Goal: Information Seeking & Learning: Learn about a topic

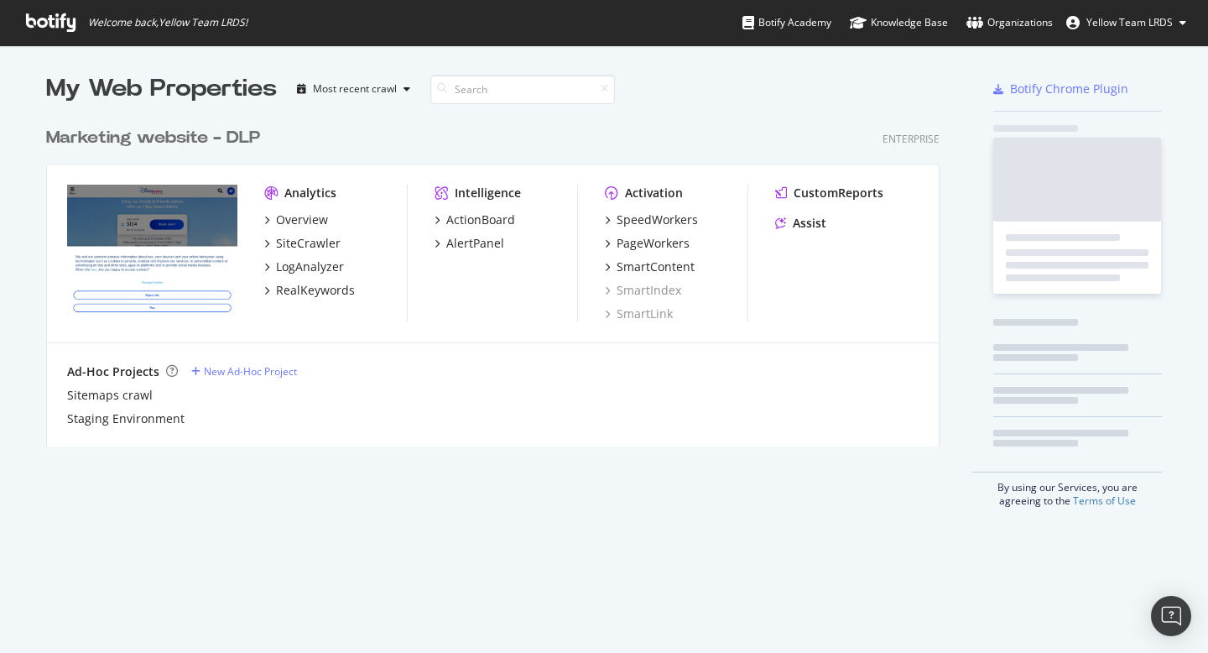
scroll to position [341, 907]
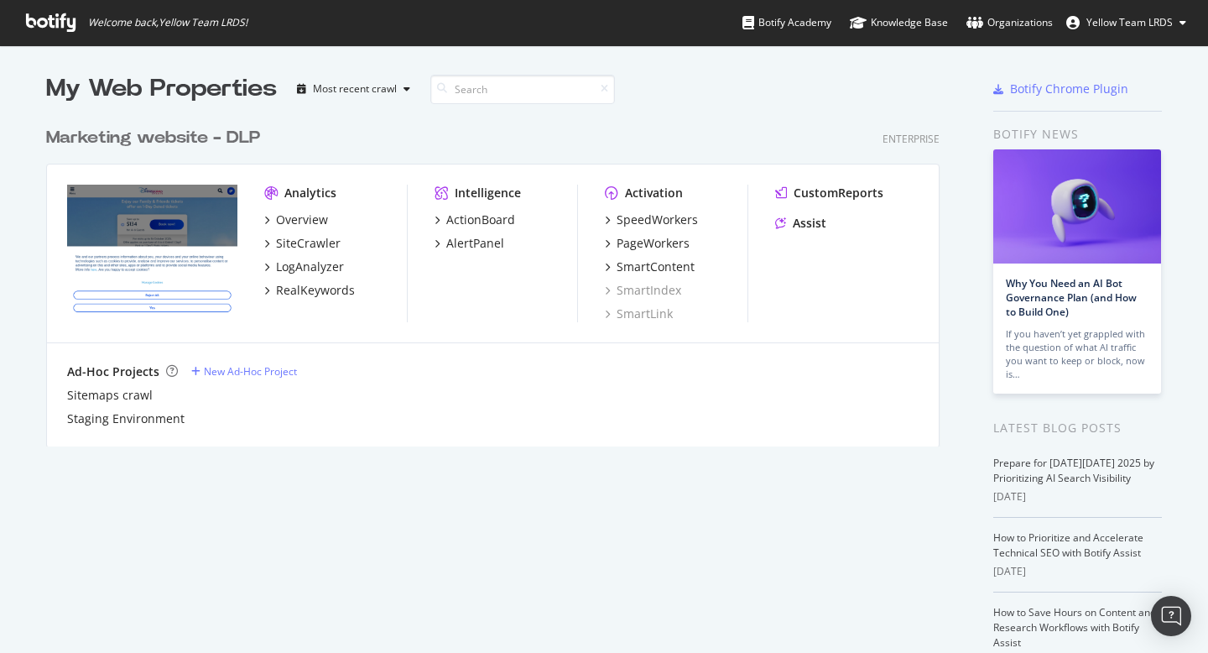
click at [153, 141] on div "Marketing website - DLP" at bounding box center [153, 138] width 214 height 24
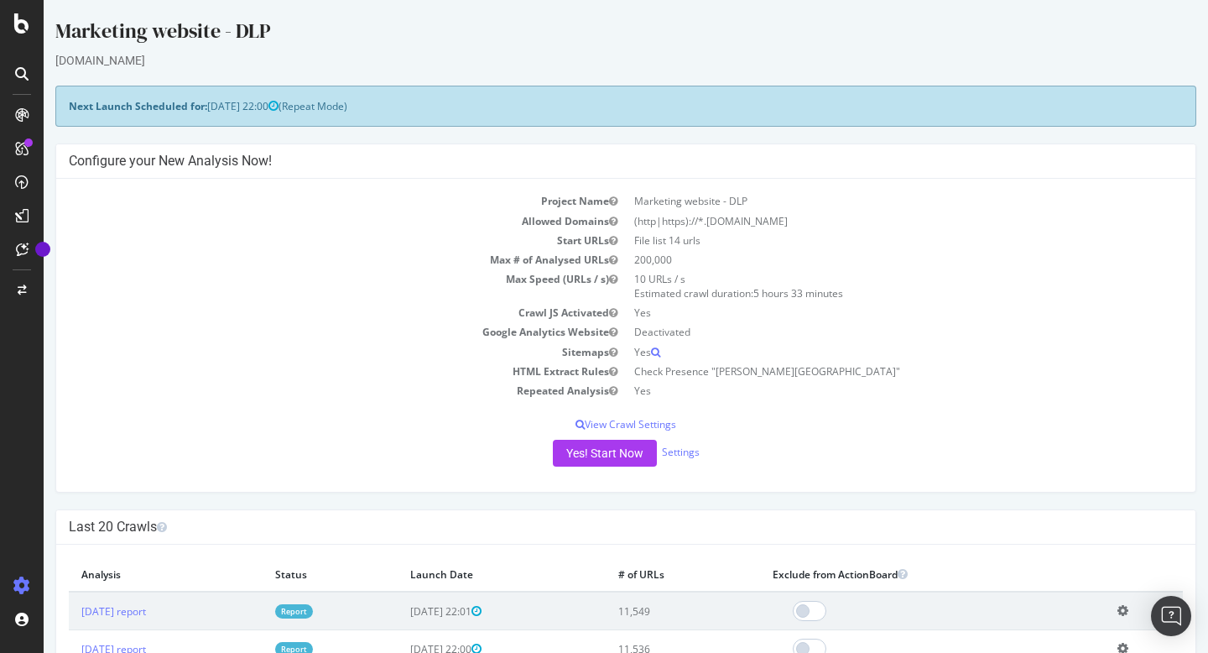
click at [25, 75] on icon at bounding box center [21, 73] width 13 height 13
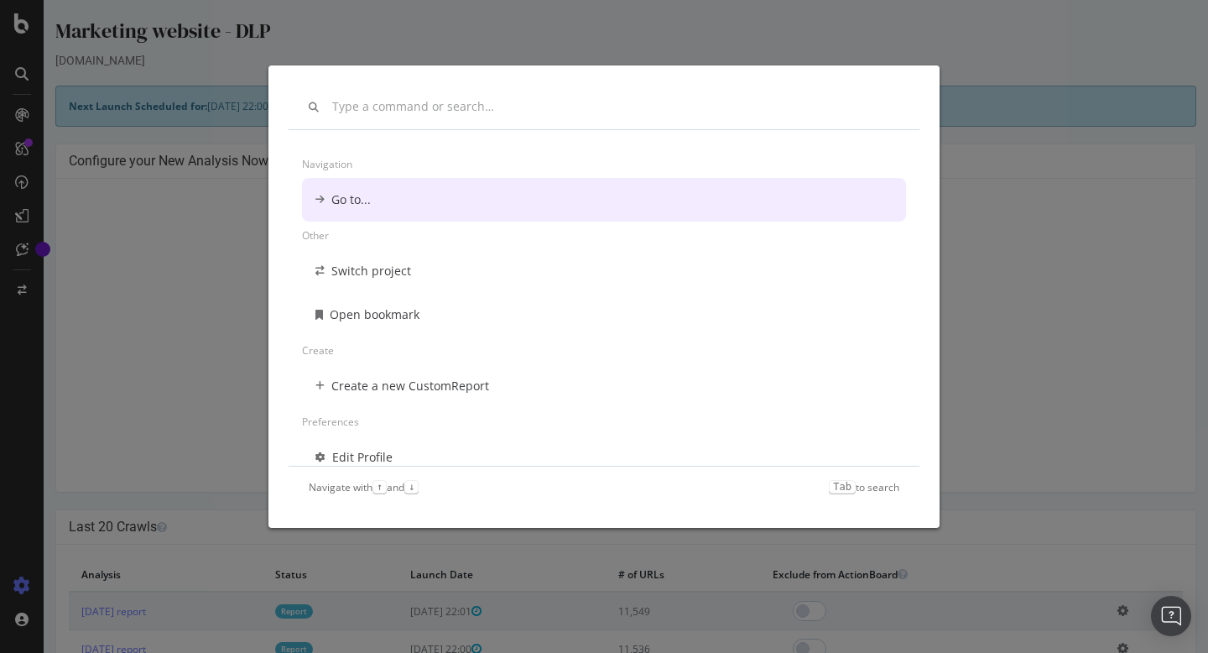
scroll to position [13, 0]
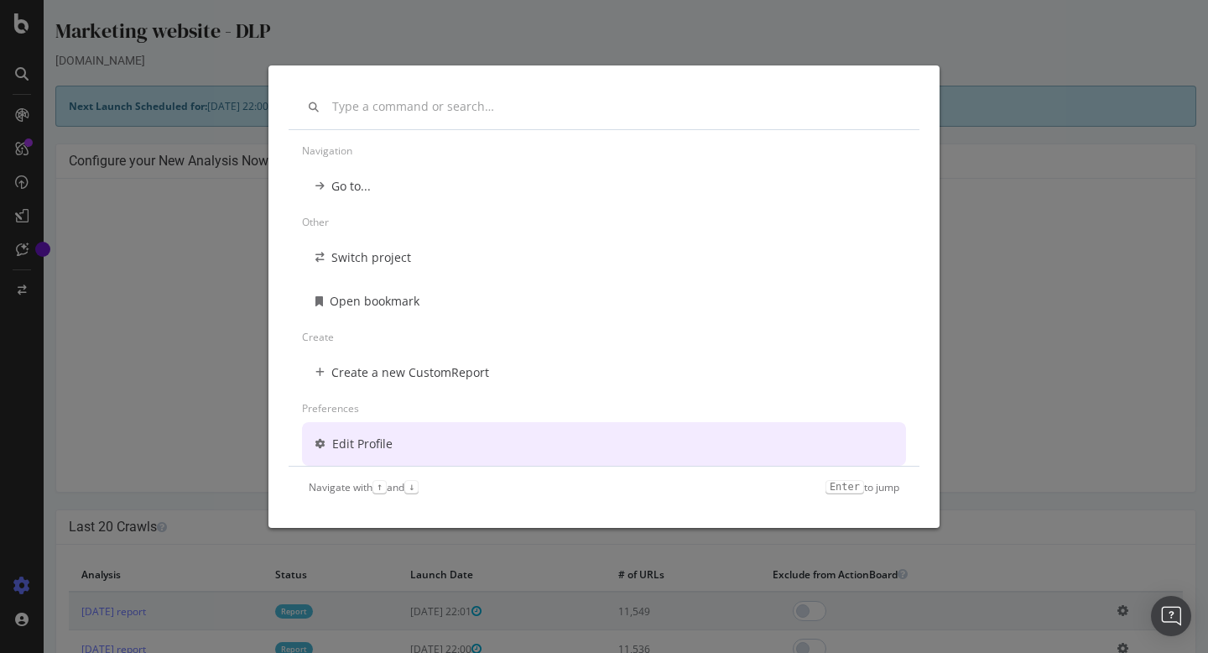
click at [166, 320] on div "Navigation Go to... Other Switch project Open bookmark Create Create a new Cust…" at bounding box center [604, 326] width 1208 height 653
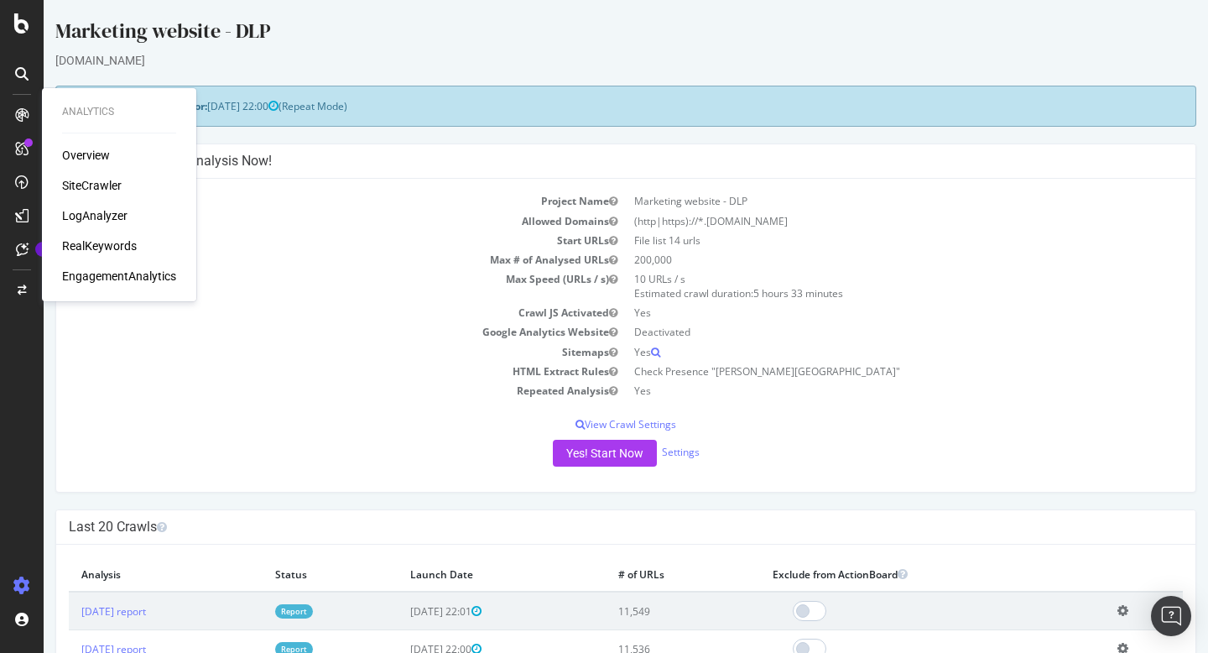
click at [103, 245] on div "RealKeywords" at bounding box center [99, 245] width 75 height 17
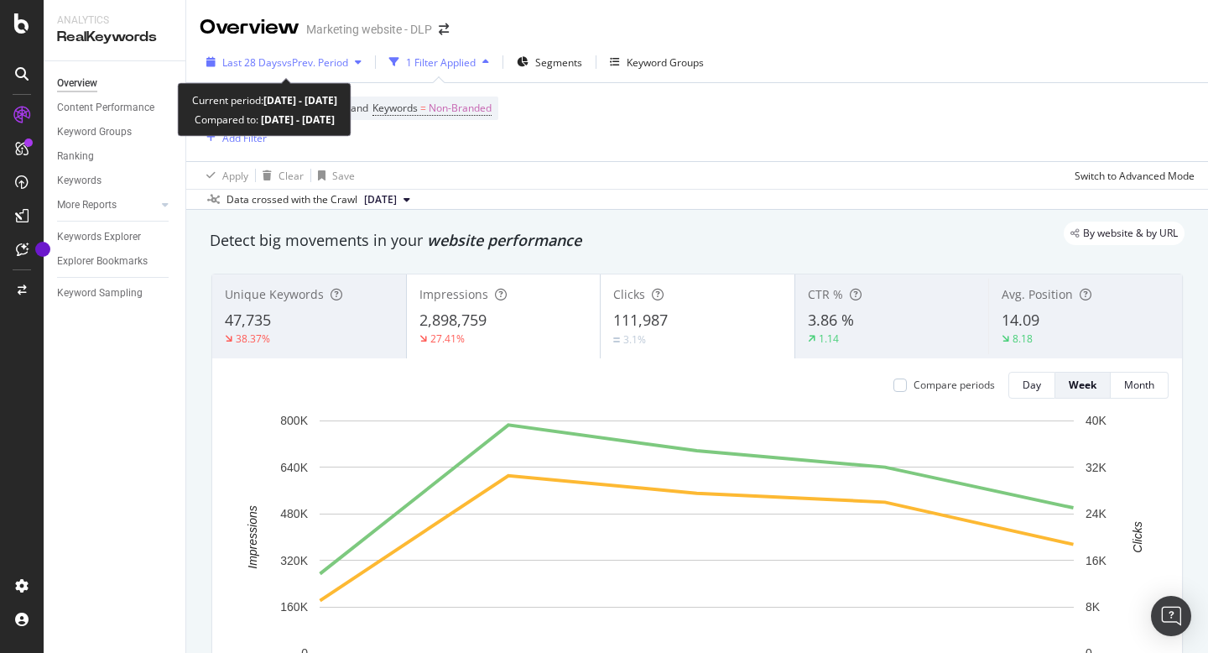
click at [361, 60] on icon "button" at bounding box center [358, 62] width 7 height 10
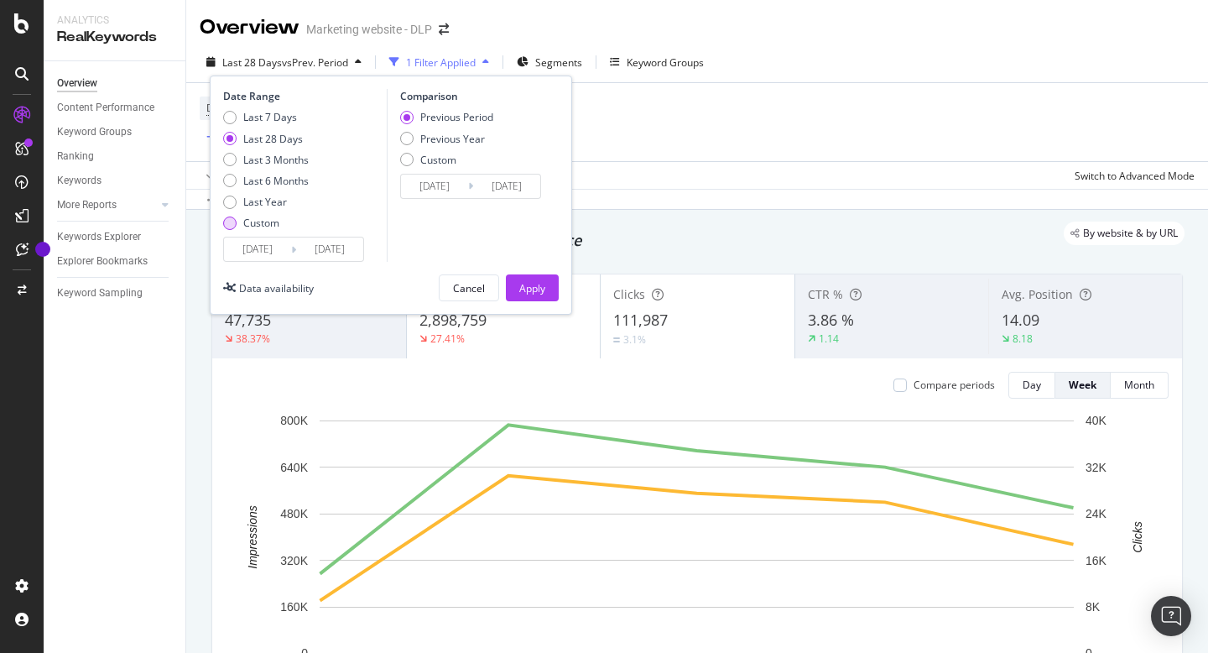
click at [230, 226] on div "Custom" at bounding box center [229, 222] width 13 height 13
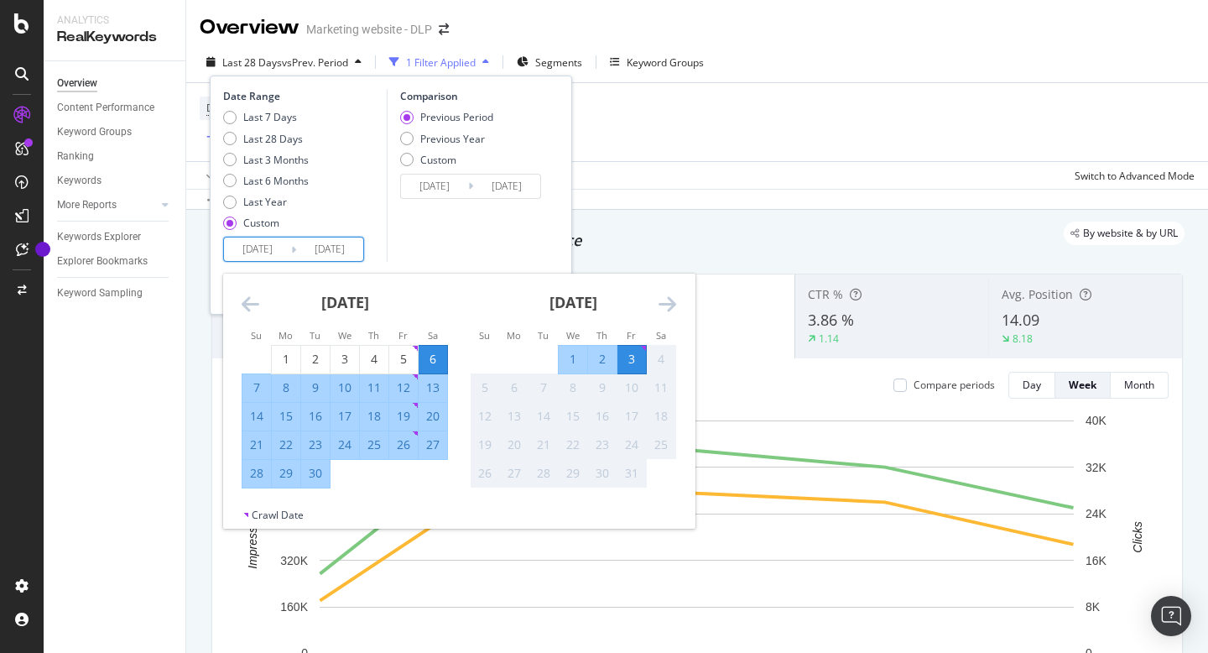
click at [251, 247] on input "[DATE]" at bounding box center [257, 248] width 67 height 23
click at [288, 352] on div "1" at bounding box center [286, 359] width 29 height 17
type input "[DATE]"
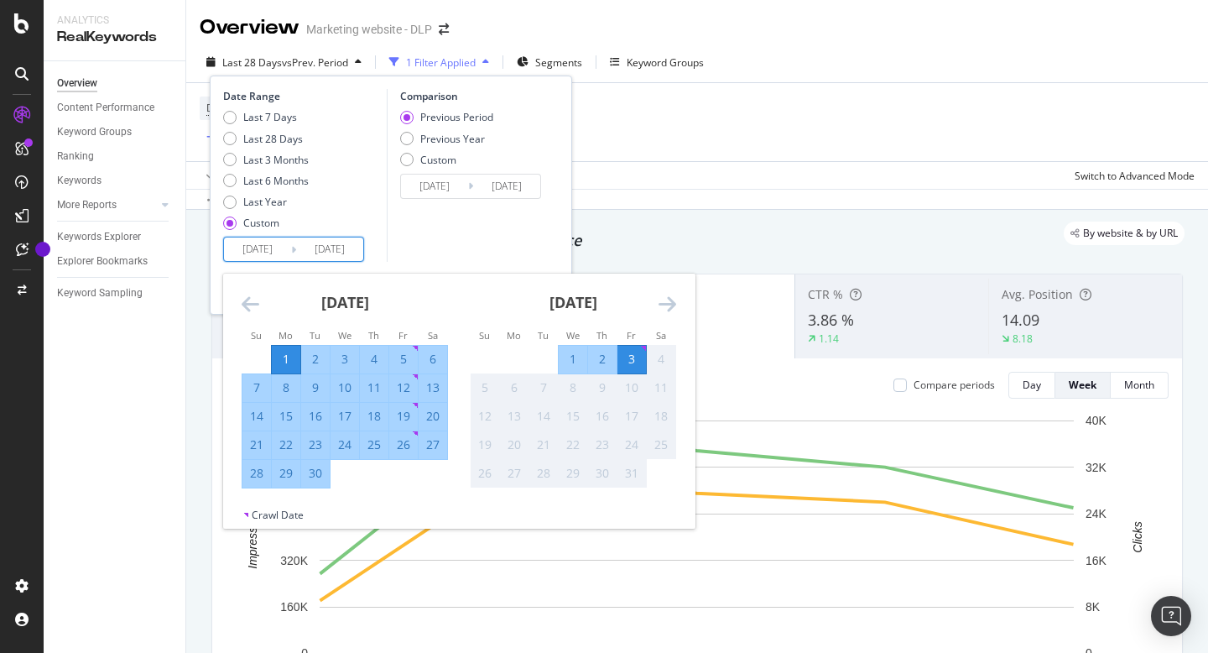
click at [312, 482] on div "30" at bounding box center [315, 474] width 29 height 28
type input "[DATE]"
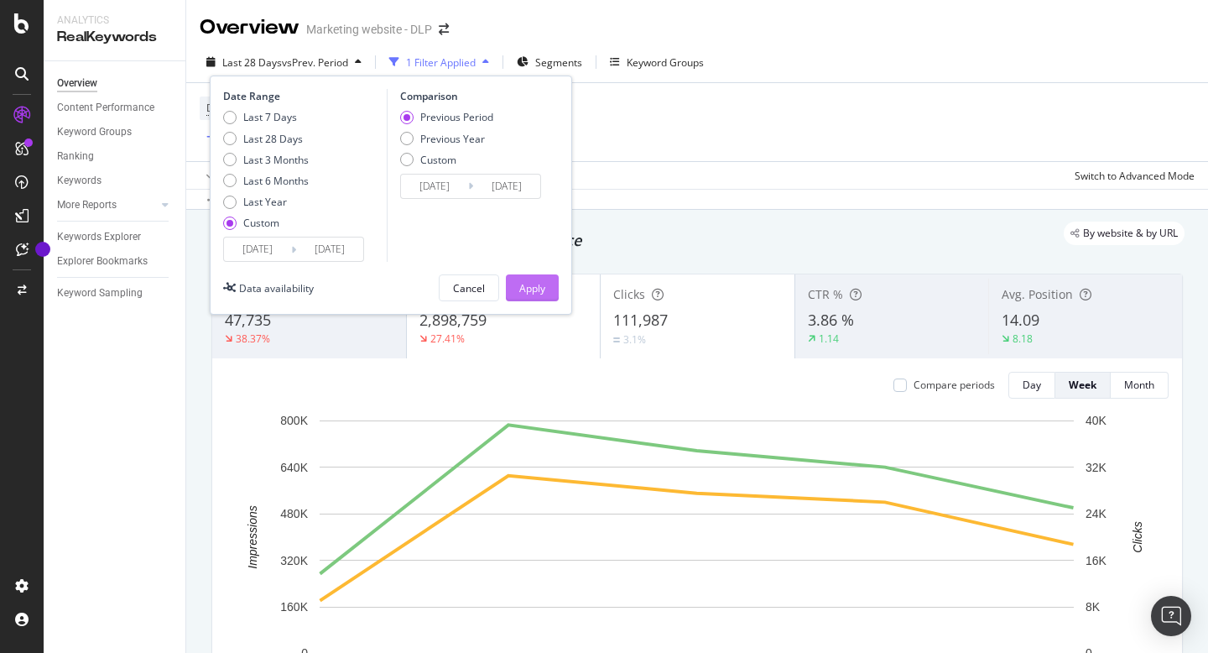
click at [524, 282] on div "Apply" at bounding box center [532, 288] width 26 height 14
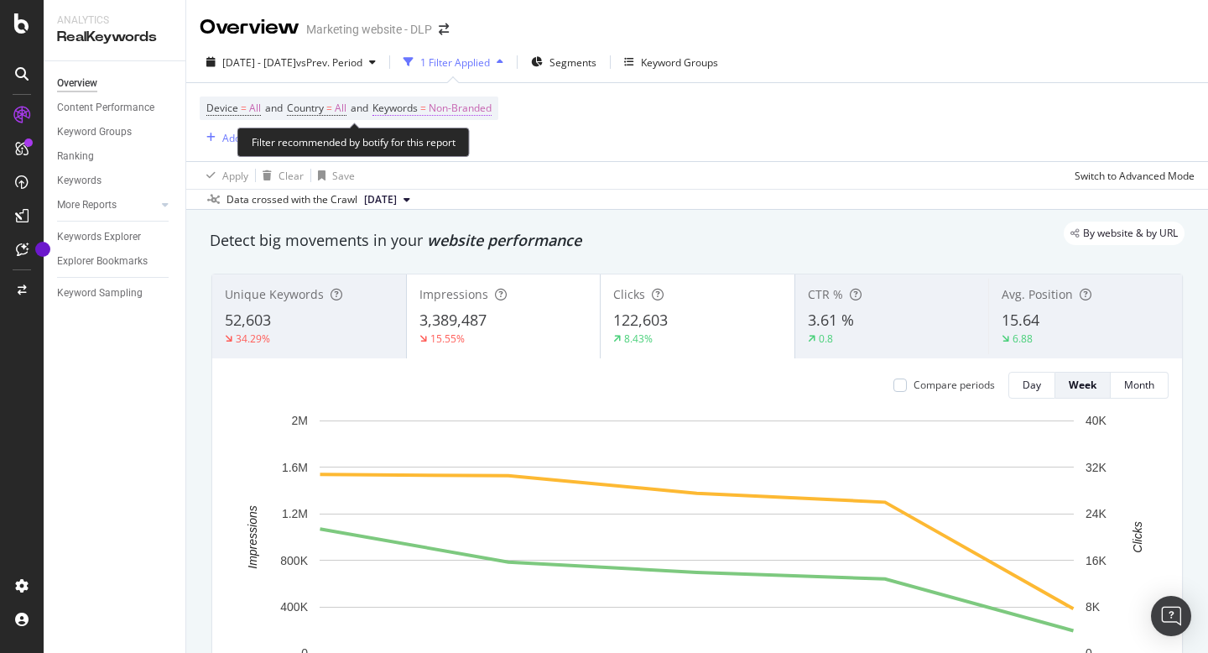
click at [481, 108] on span "Non-Branded" at bounding box center [460, 107] width 63 height 23
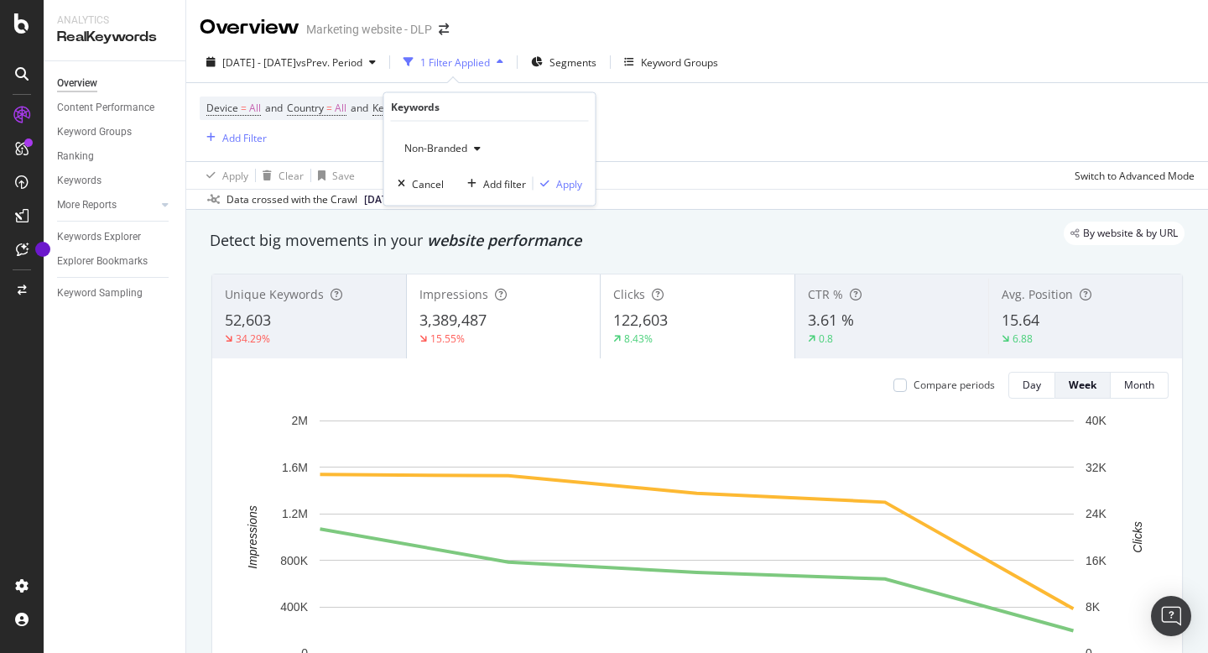
click at [476, 152] on icon "button" at bounding box center [477, 148] width 7 height 10
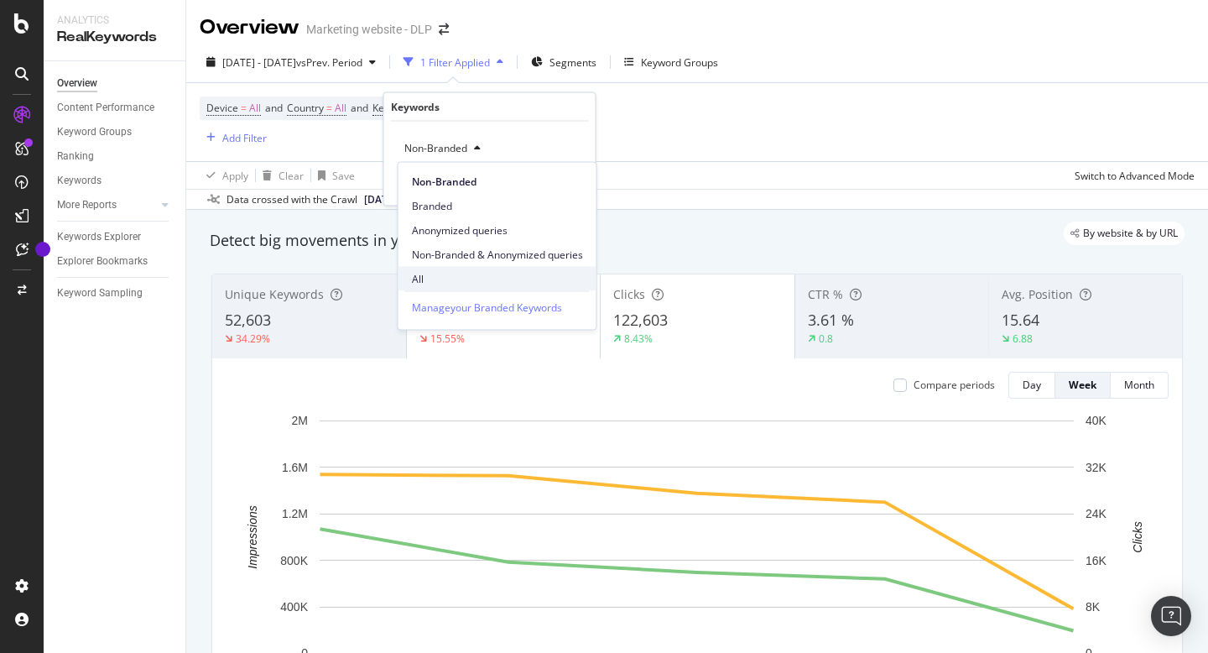
click at [433, 270] on div "All" at bounding box center [497, 279] width 198 height 24
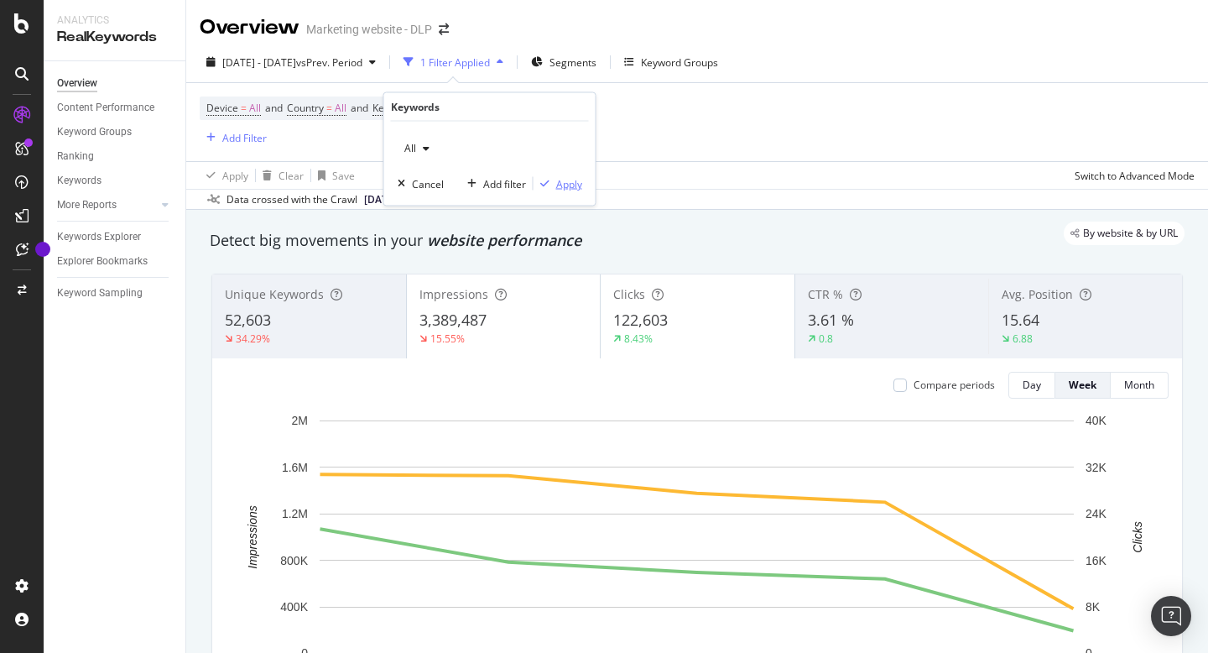
click at [567, 181] on div "Apply" at bounding box center [569, 183] width 26 height 14
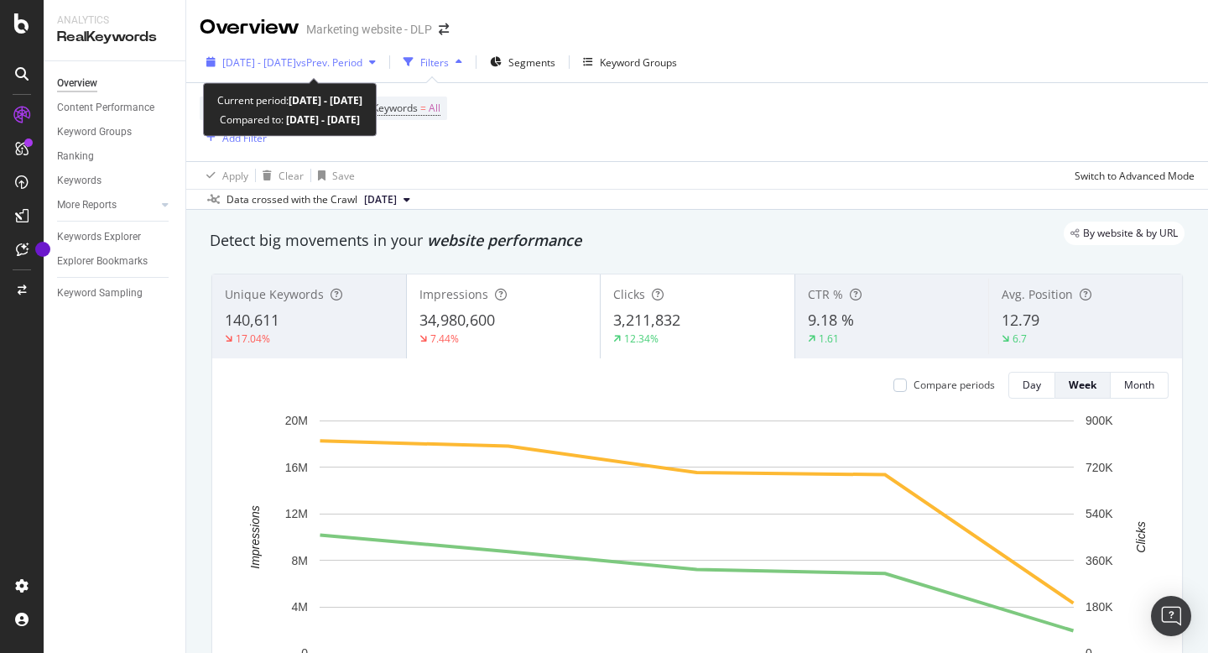
click at [382, 60] on div "button" at bounding box center [372, 62] width 20 height 10
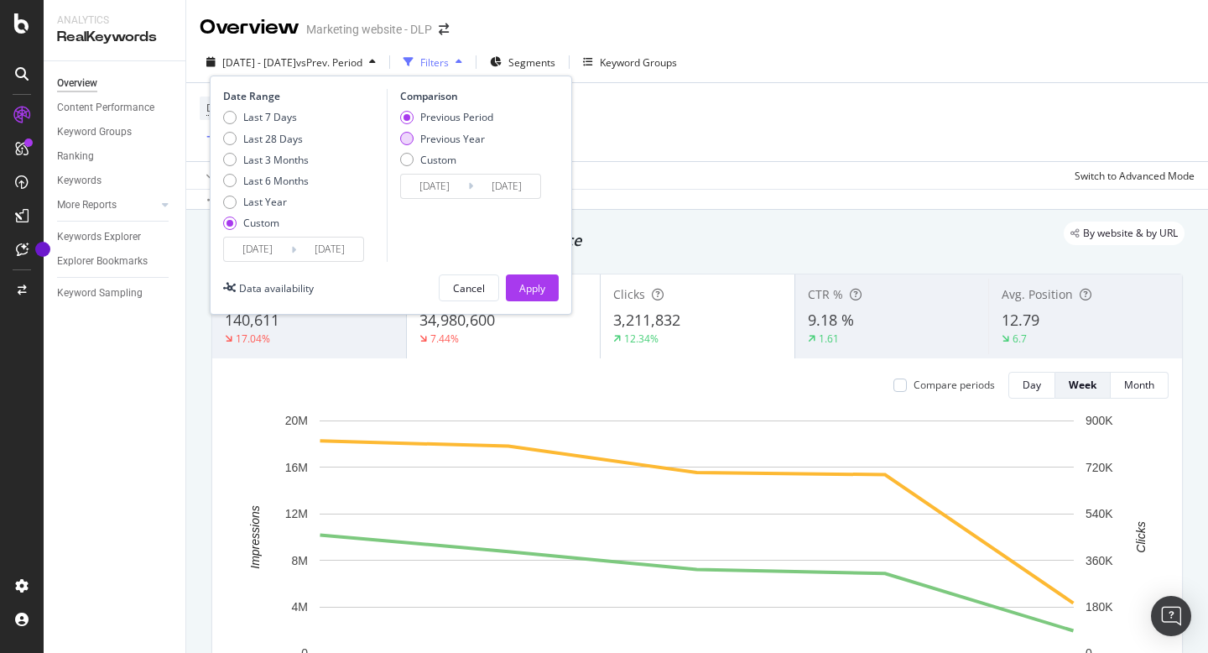
click at [403, 134] on div "Previous Year" at bounding box center [406, 138] width 13 height 13
type input "[DATE]"
click at [531, 289] on div "Apply" at bounding box center [532, 288] width 26 height 14
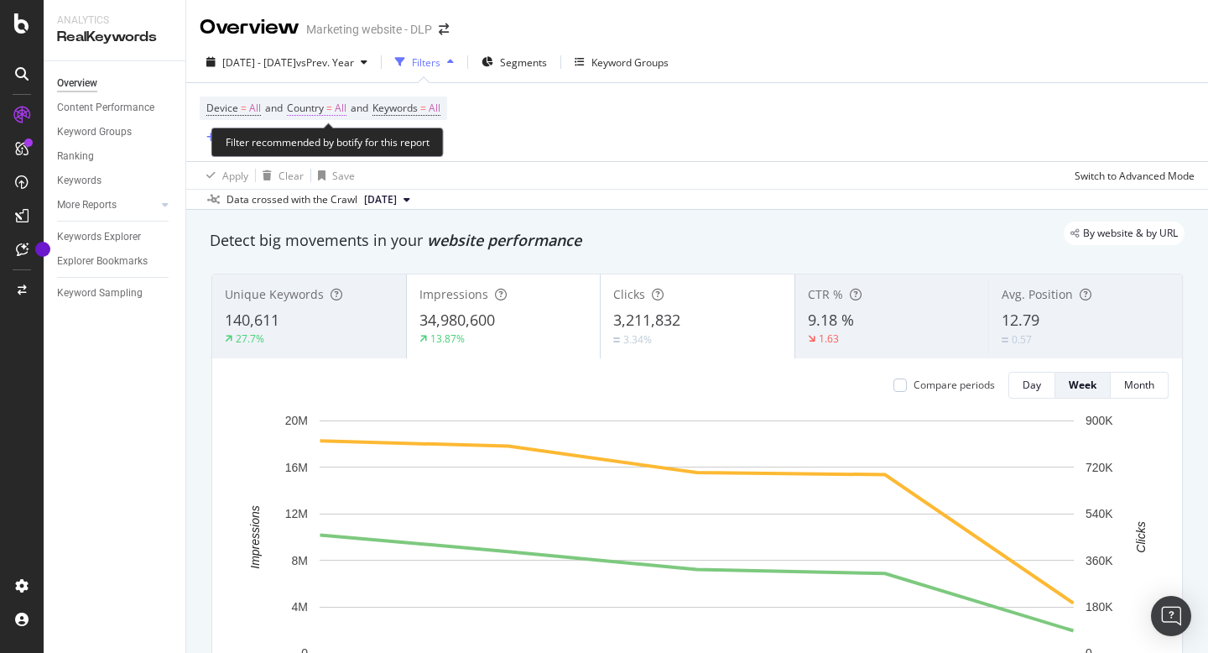
click at [346, 116] on span "All" at bounding box center [341, 107] width 12 height 23
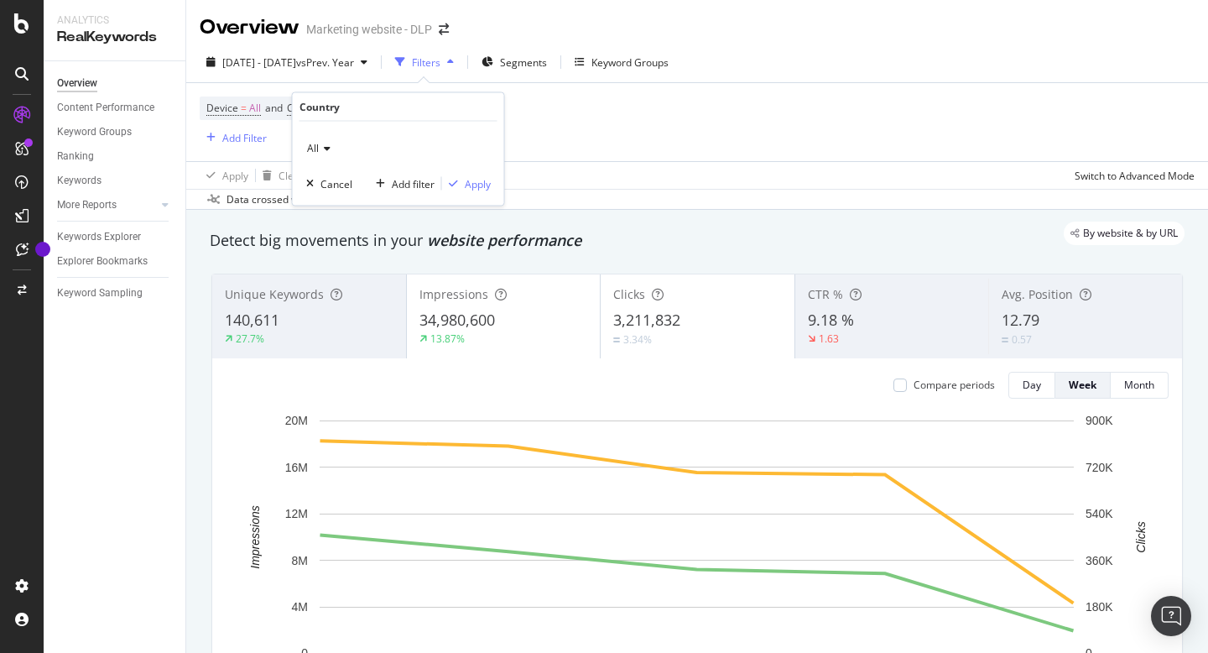
click at [329, 143] on icon at bounding box center [325, 148] width 12 height 10
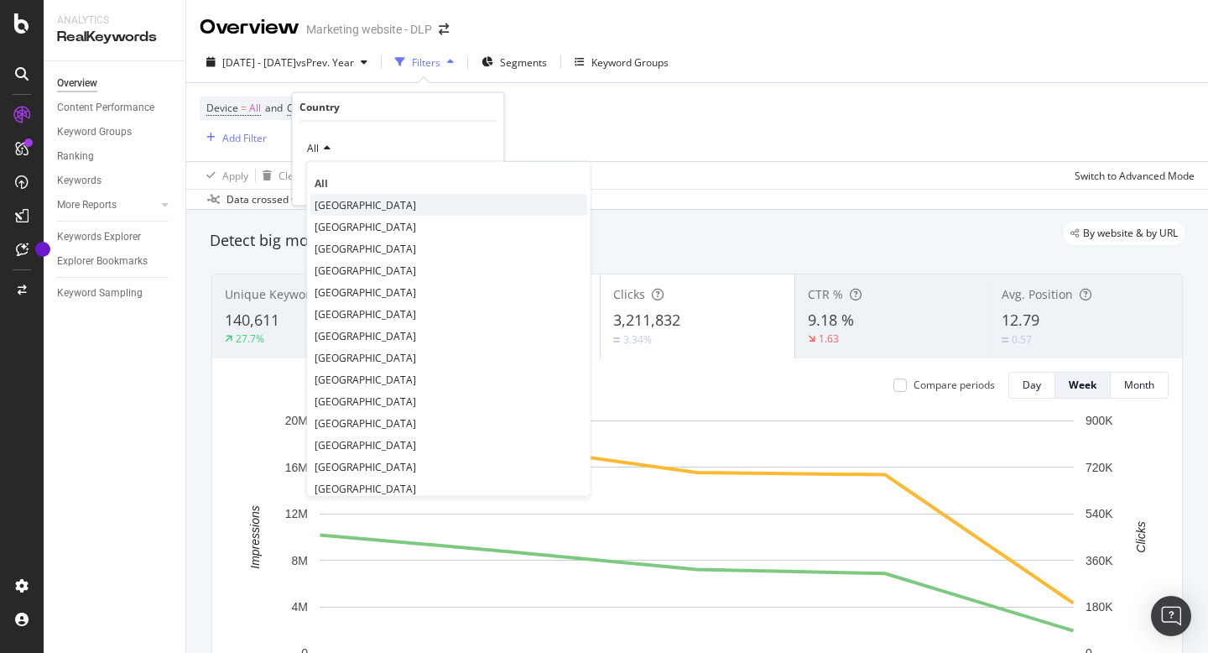
click at [330, 202] on span "[GEOGRAPHIC_DATA]" at bounding box center [365, 204] width 101 height 14
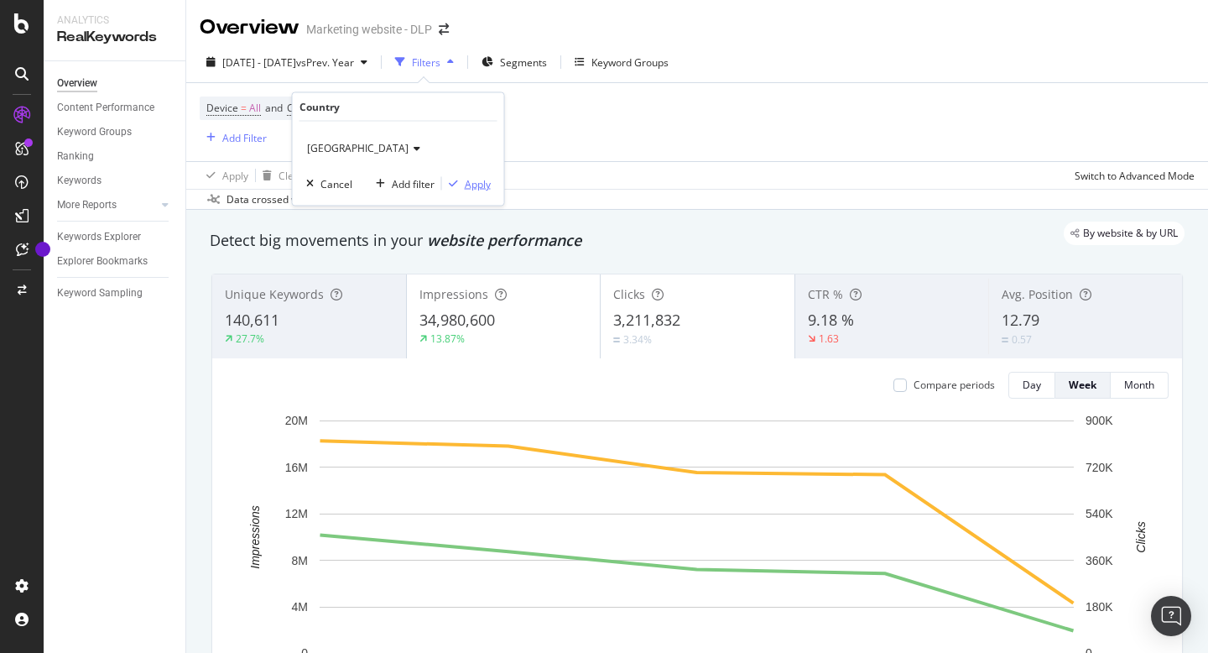
click at [486, 184] on div "Apply" at bounding box center [478, 183] width 26 height 14
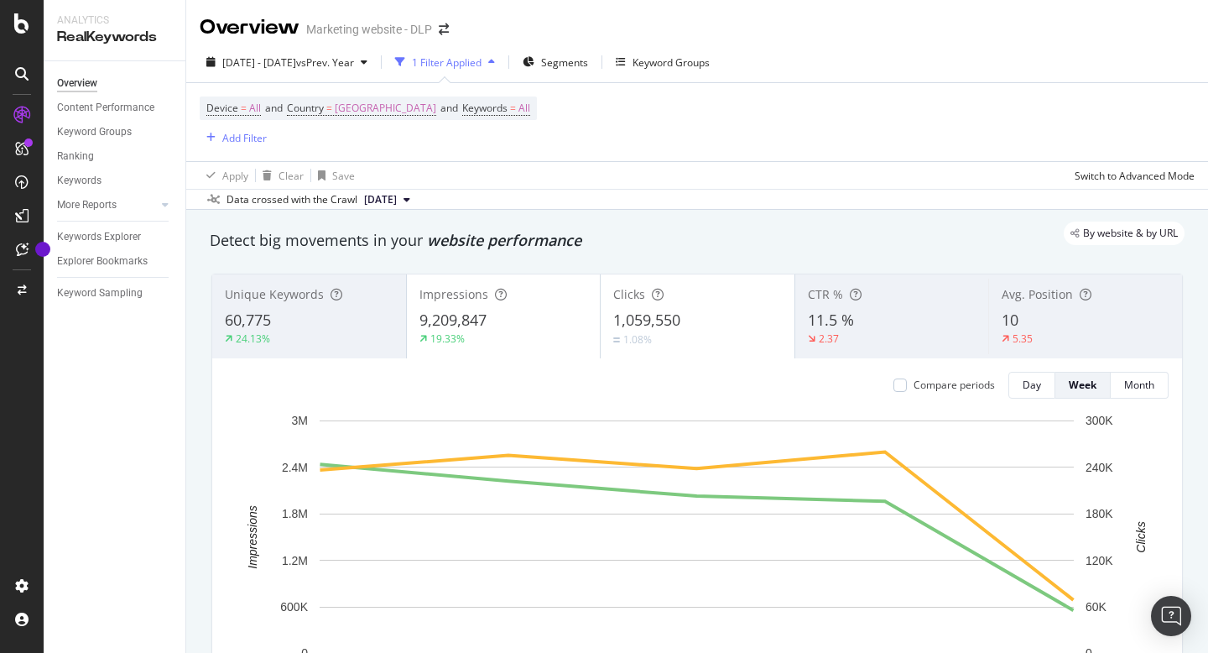
click at [495, 65] on icon "button" at bounding box center [491, 62] width 7 height 10
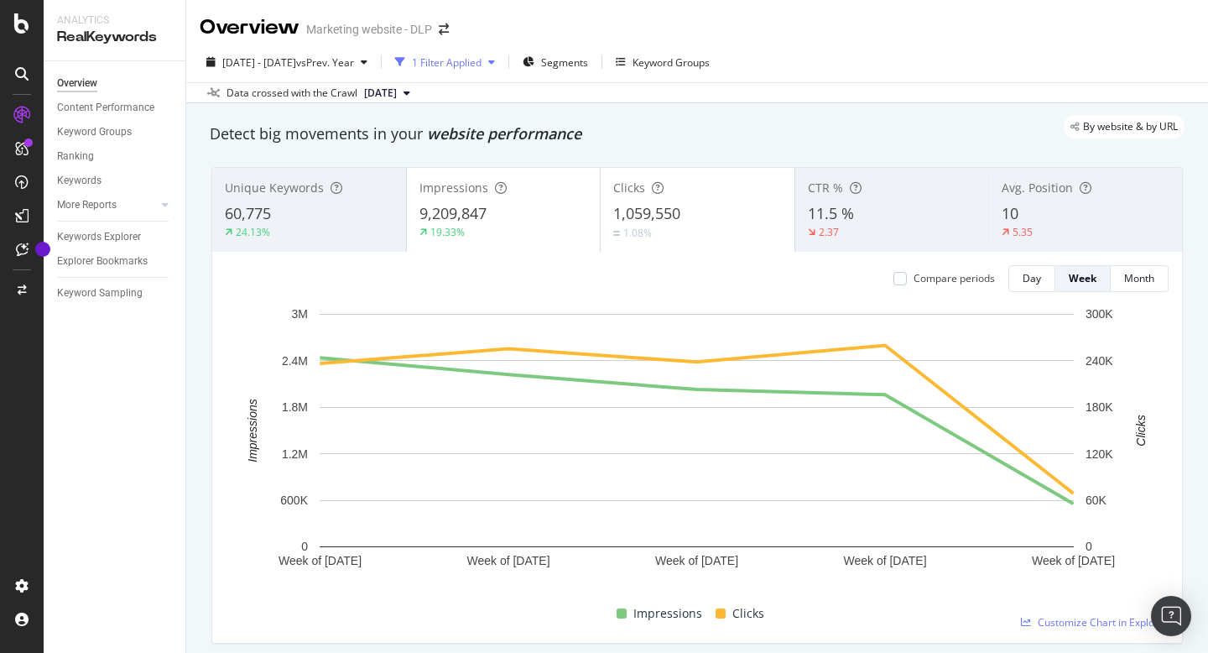
click at [495, 65] on icon "button" at bounding box center [491, 62] width 7 height 10
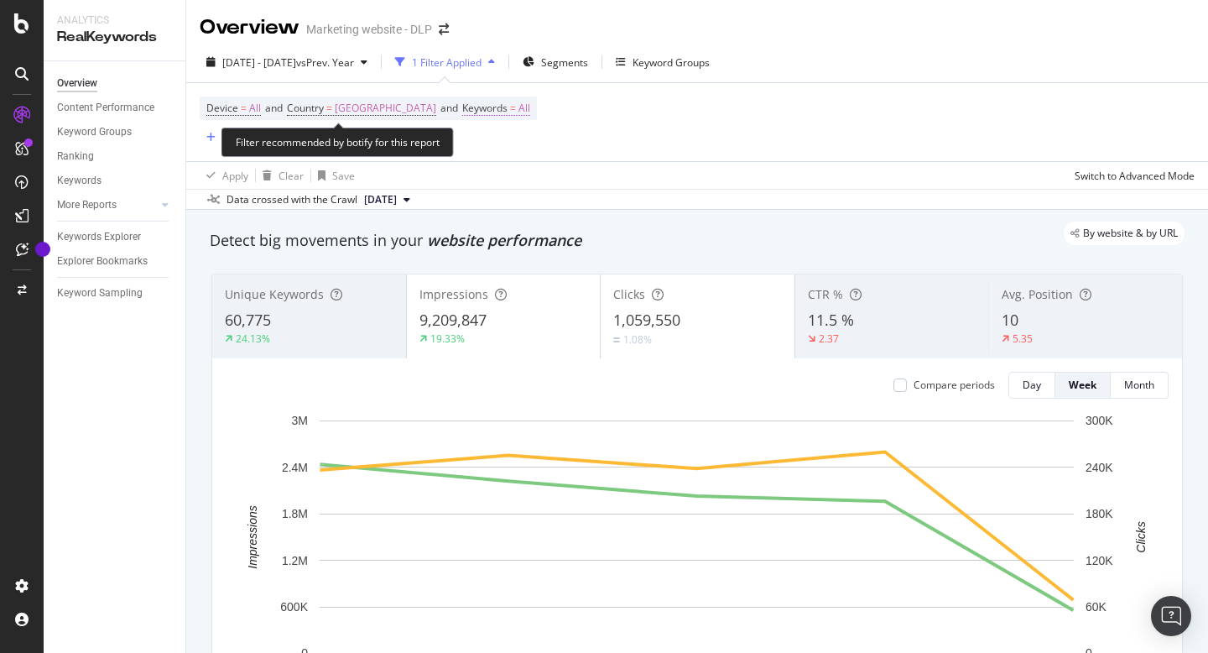
click at [518, 110] on span "All" at bounding box center [524, 107] width 12 height 23
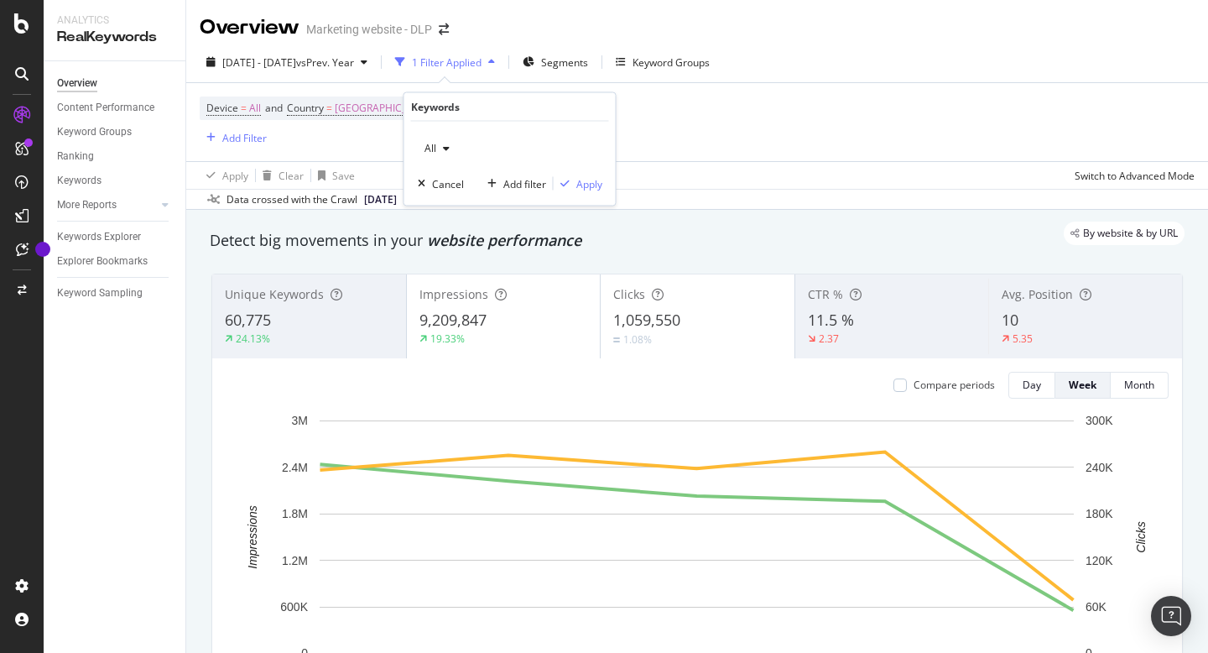
click at [445, 151] on icon "button" at bounding box center [446, 148] width 7 height 10
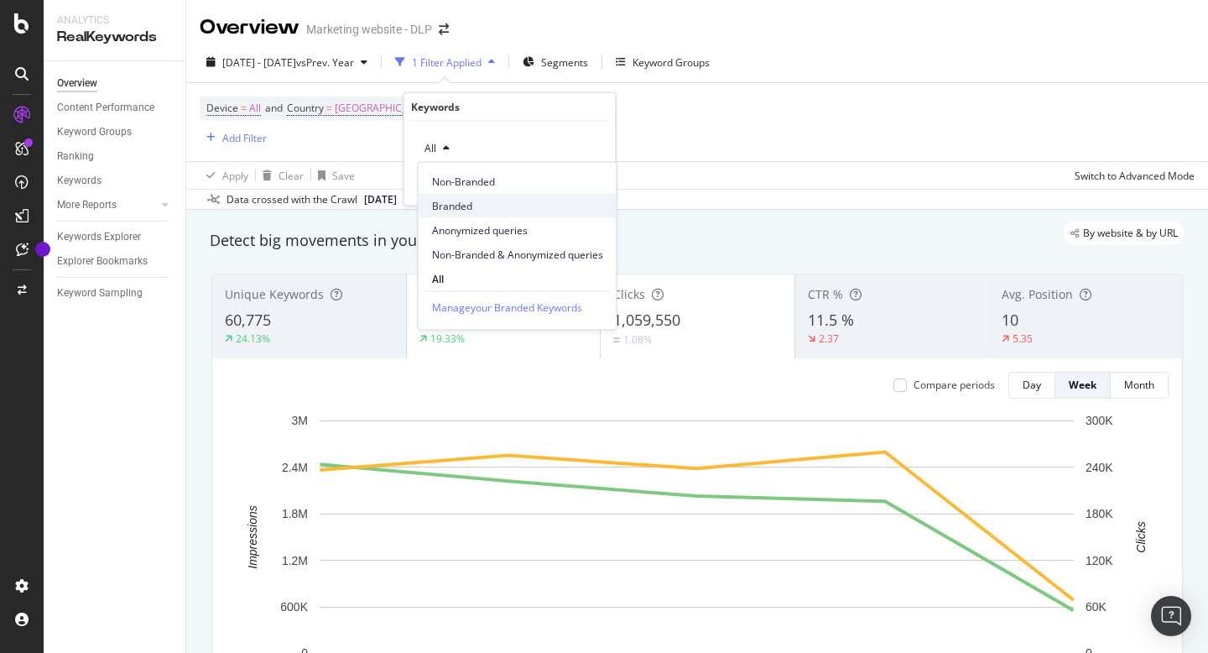
click at [455, 214] on div "Branded" at bounding box center [518, 206] width 198 height 24
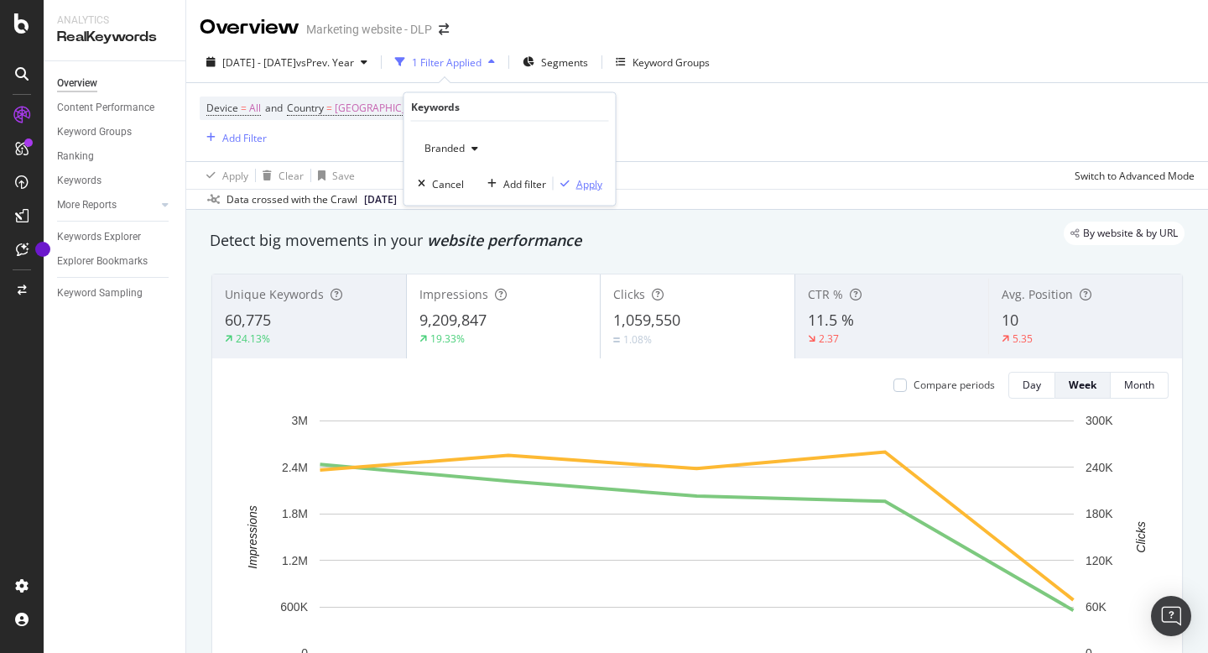
click at [585, 190] on div "Apply" at bounding box center [589, 183] width 26 height 14
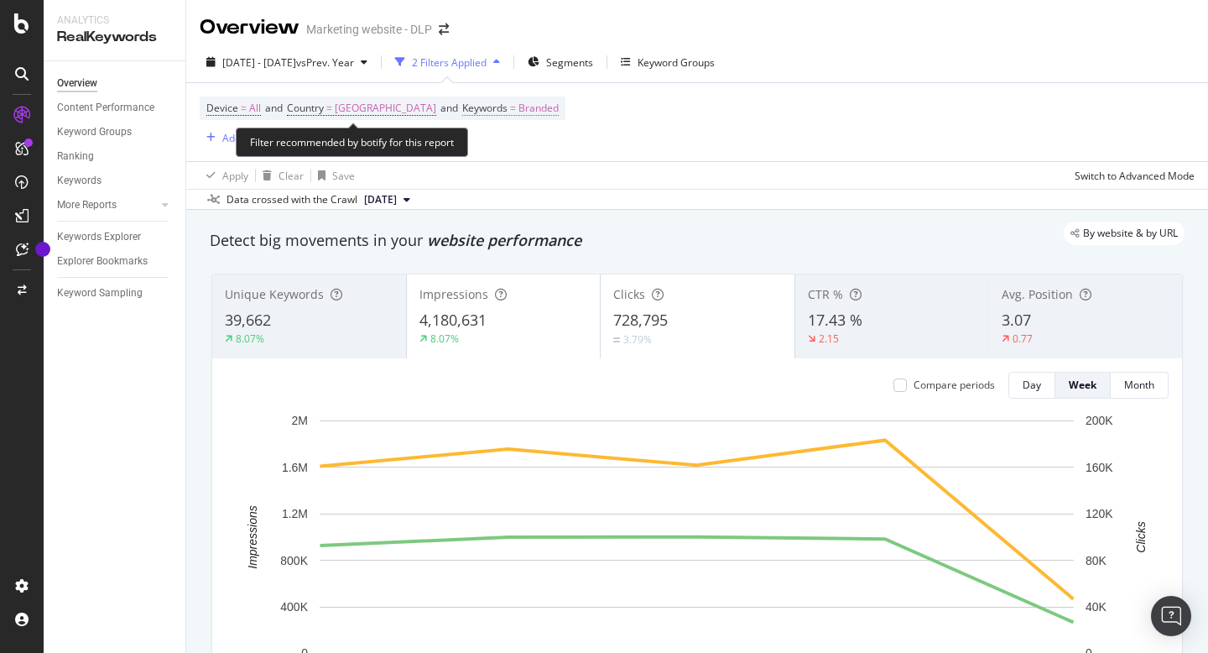
click at [518, 112] on span "Branded" at bounding box center [538, 107] width 40 height 23
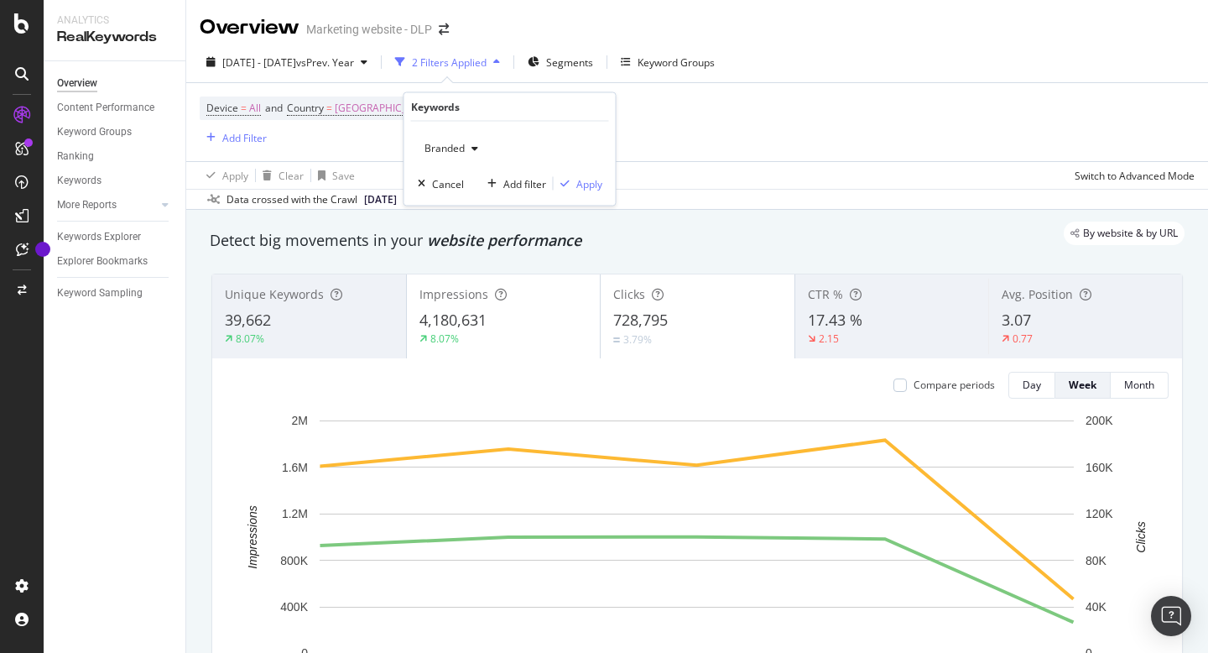
click at [473, 144] on icon "button" at bounding box center [474, 148] width 7 height 10
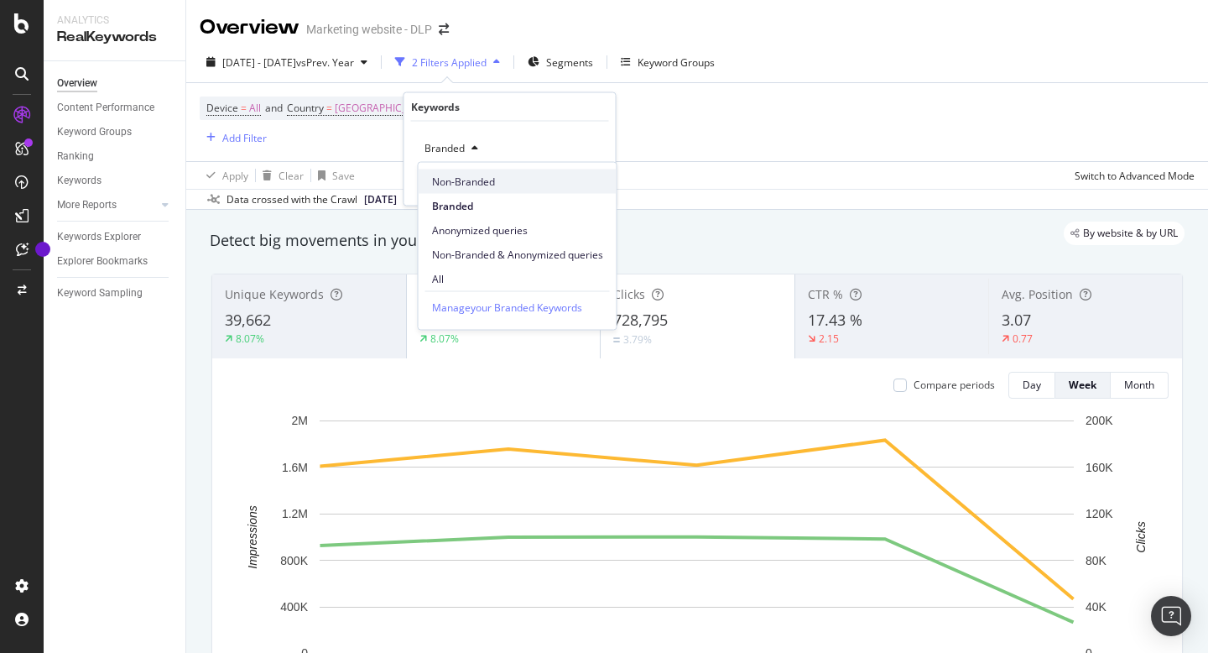
click at [478, 186] on span "Non-Branded" at bounding box center [517, 181] width 171 height 15
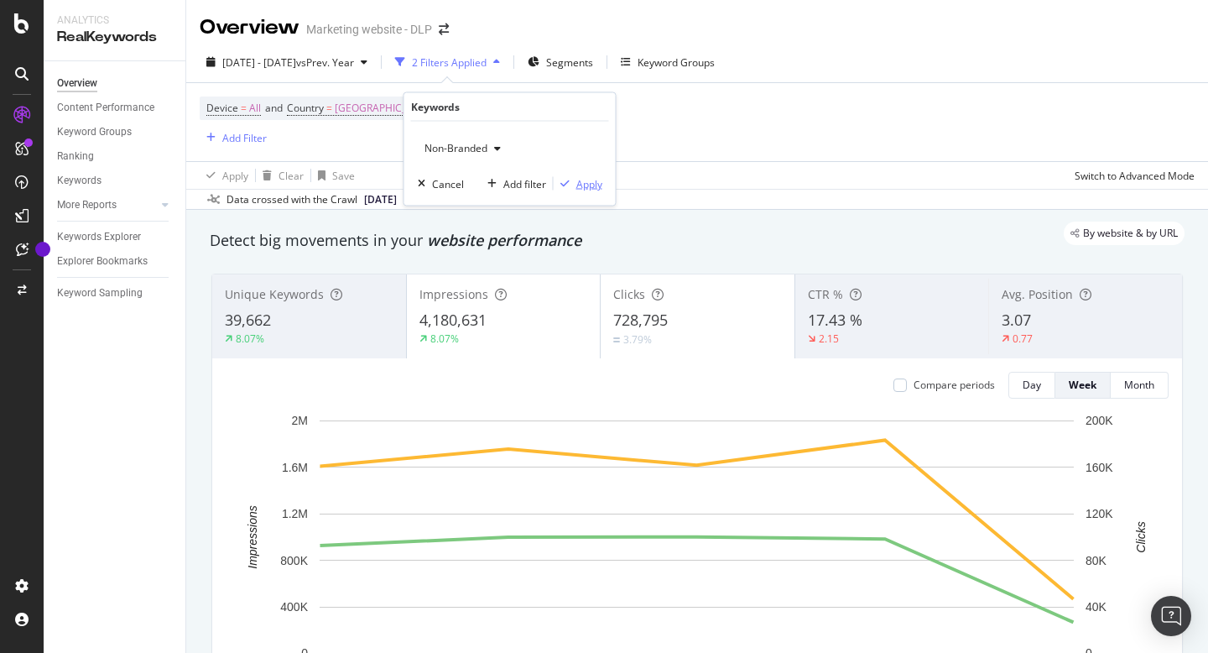
click at [579, 187] on div "Apply" at bounding box center [589, 183] width 26 height 14
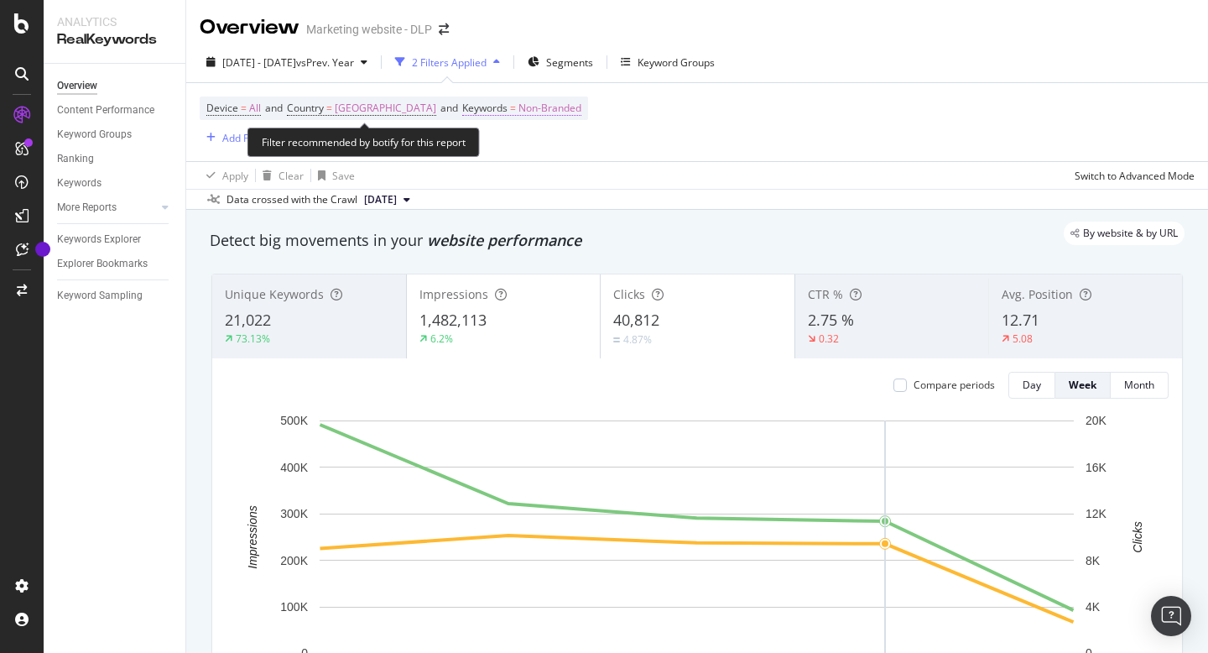
click at [518, 111] on span "Non-Branded" at bounding box center [549, 107] width 63 height 23
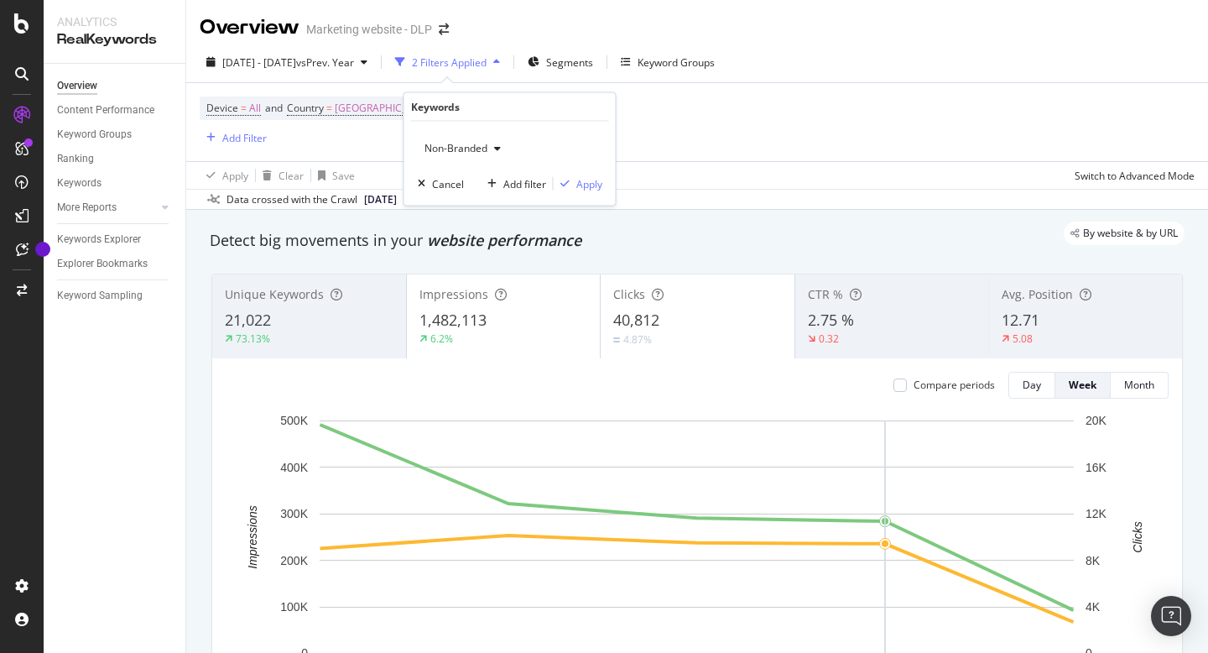
click at [490, 152] on div "button" at bounding box center [497, 148] width 20 height 10
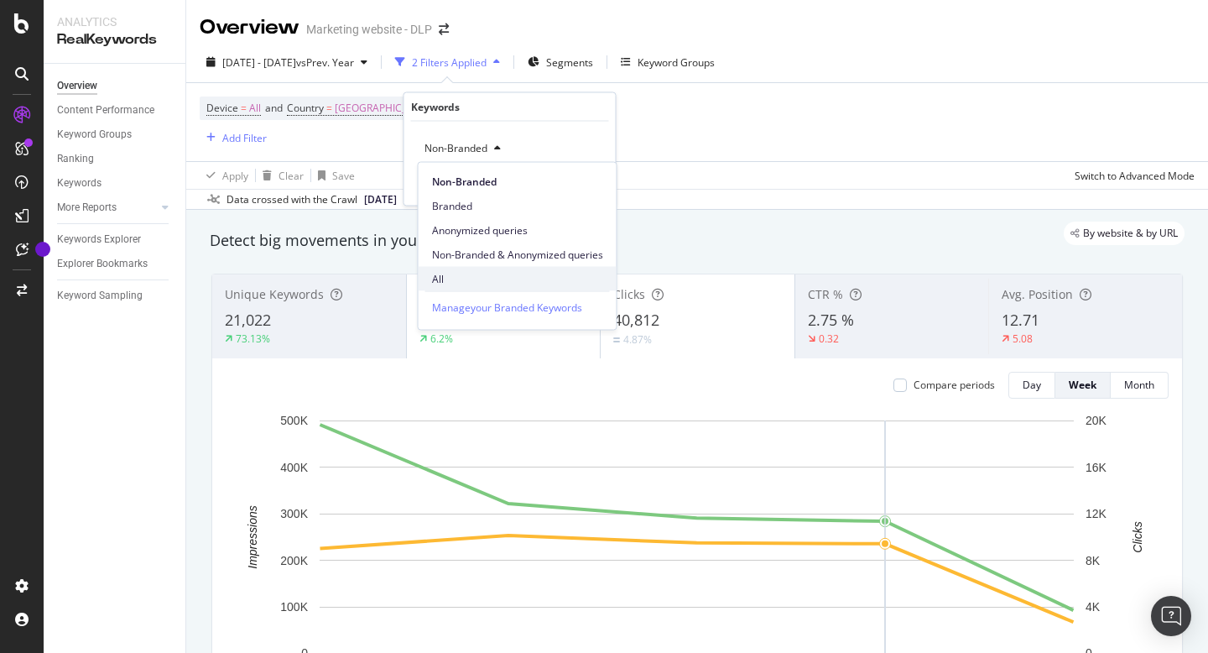
click at [466, 283] on span "All" at bounding box center [517, 278] width 171 height 15
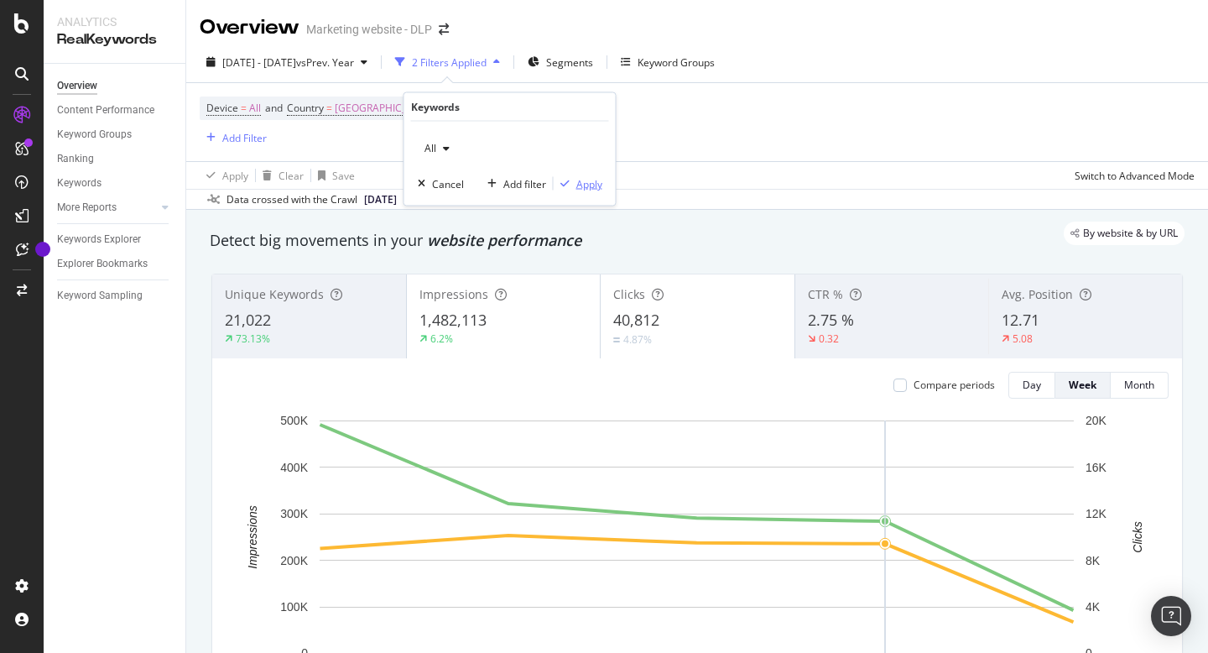
click at [585, 178] on div "Apply" at bounding box center [589, 183] width 26 height 14
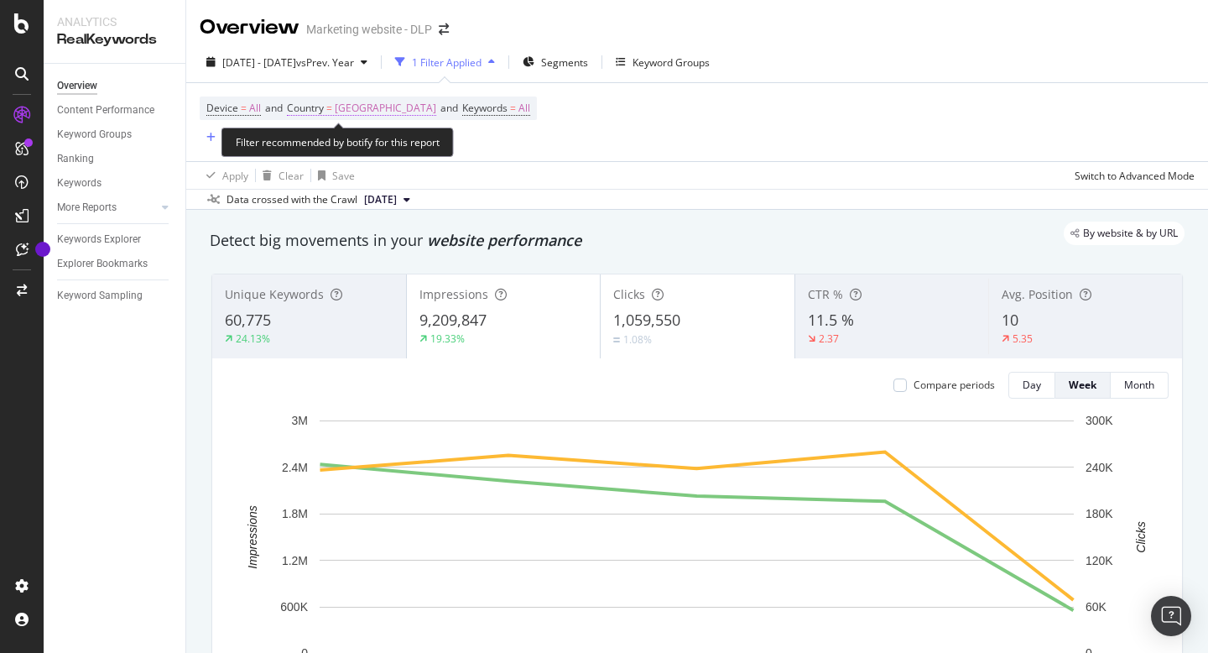
click at [357, 107] on span "[GEOGRAPHIC_DATA]" at bounding box center [385, 107] width 101 height 23
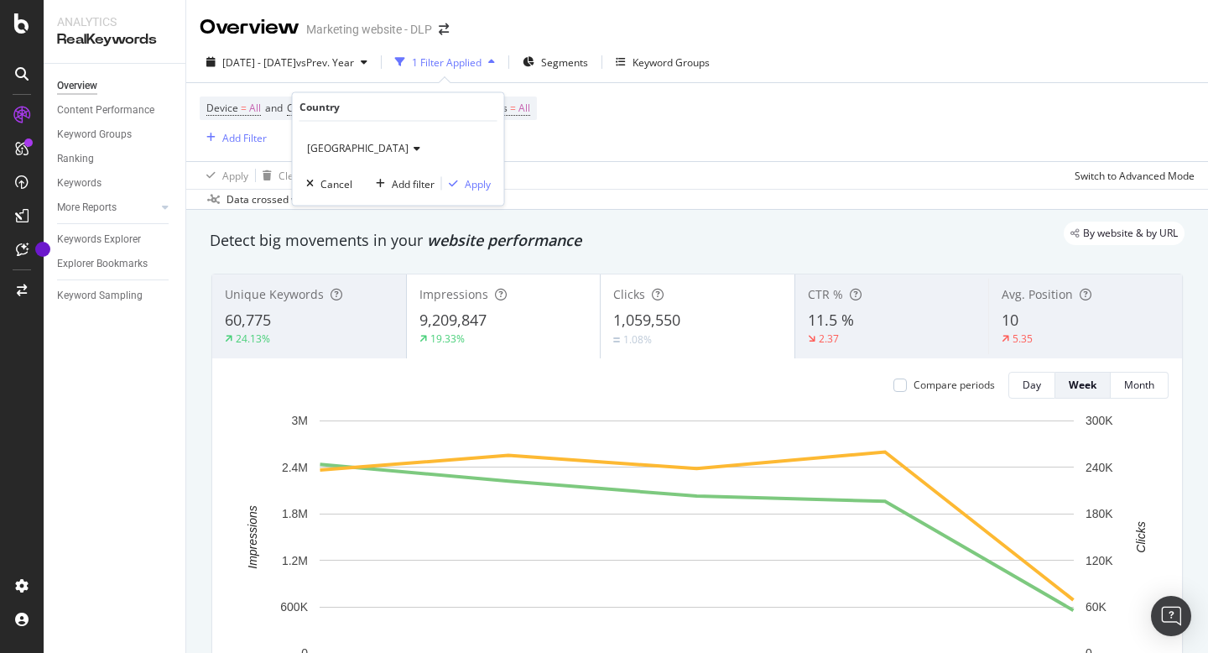
click at [408, 143] on icon at bounding box center [414, 148] width 12 height 10
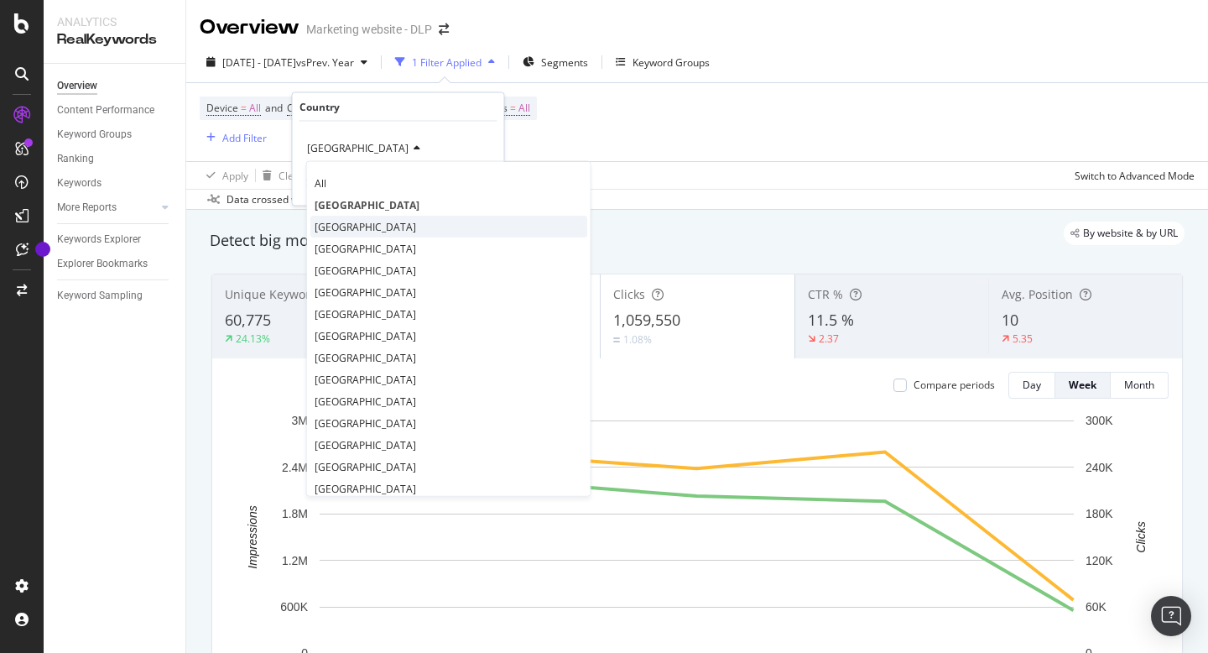
click at [363, 224] on span "[GEOGRAPHIC_DATA]" at bounding box center [365, 226] width 101 height 14
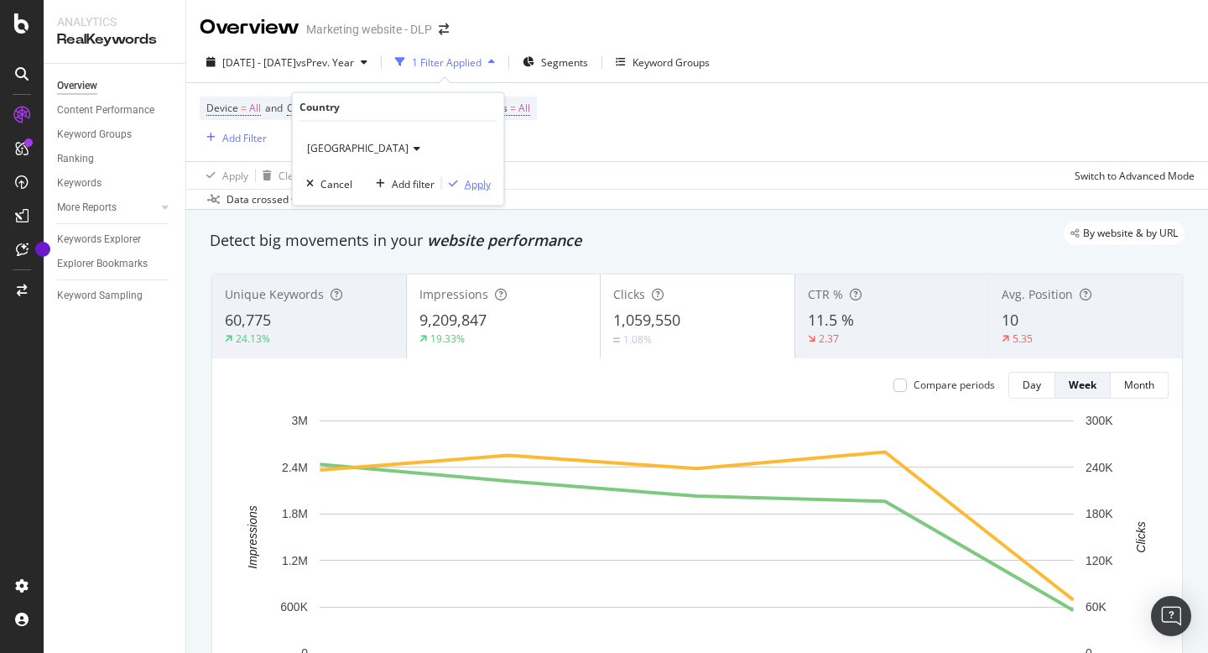
click at [483, 185] on div "Apply" at bounding box center [478, 183] width 26 height 14
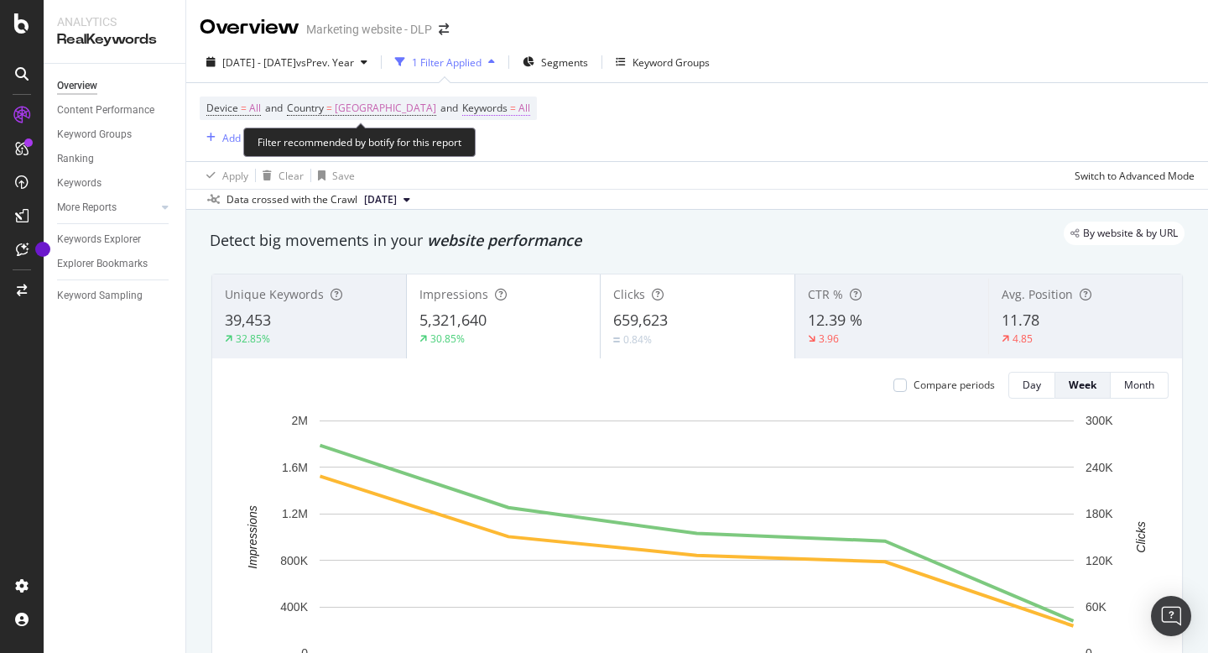
click at [518, 110] on span "All" at bounding box center [524, 107] width 12 height 23
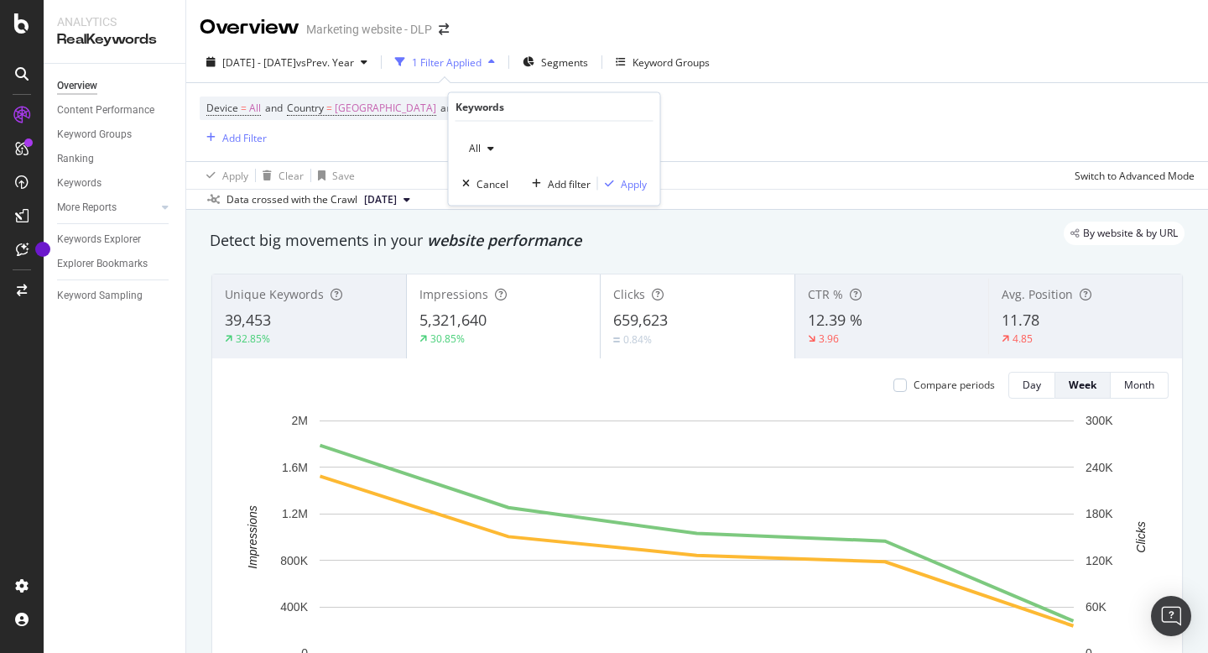
click at [485, 153] on div "All" at bounding box center [481, 148] width 39 height 25
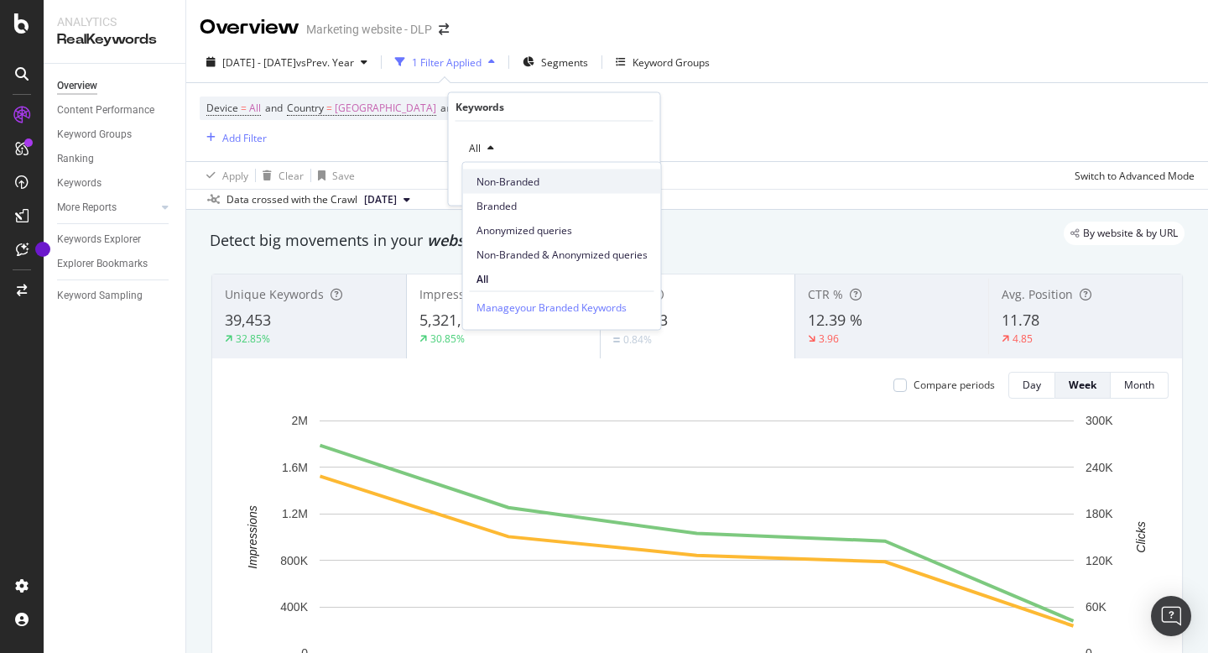
click at [506, 189] on div "Non-Branded" at bounding box center [562, 181] width 198 height 24
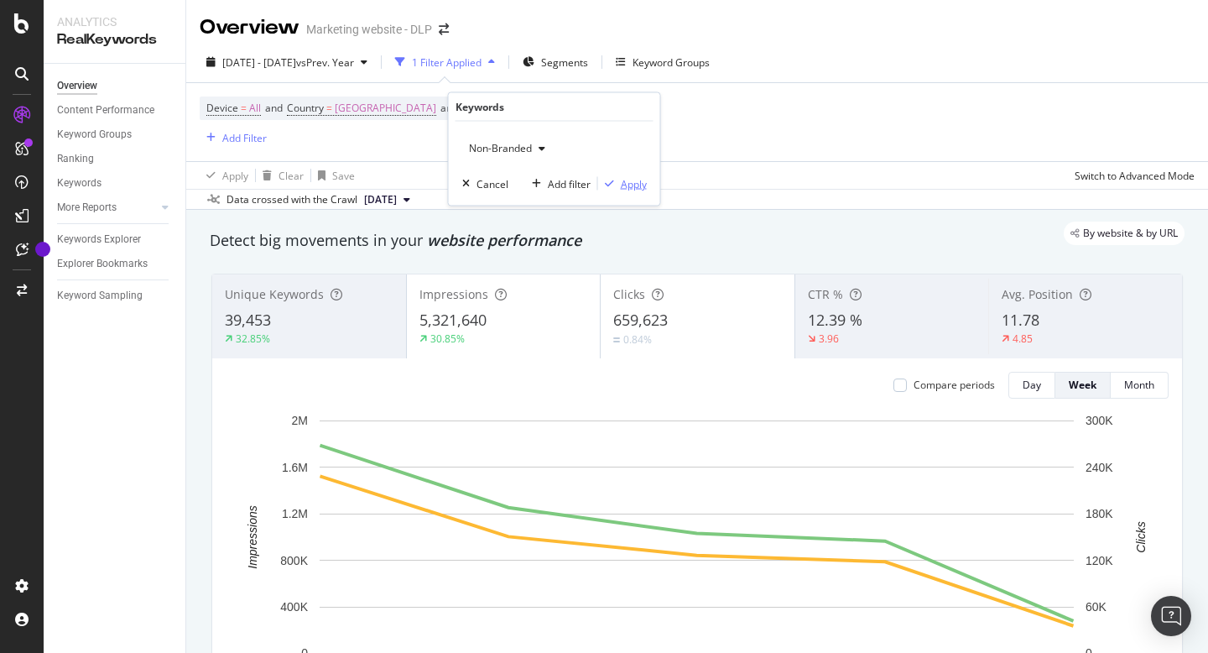
click at [637, 179] on div "Apply" at bounding box center [634, 183] width 26 height 14
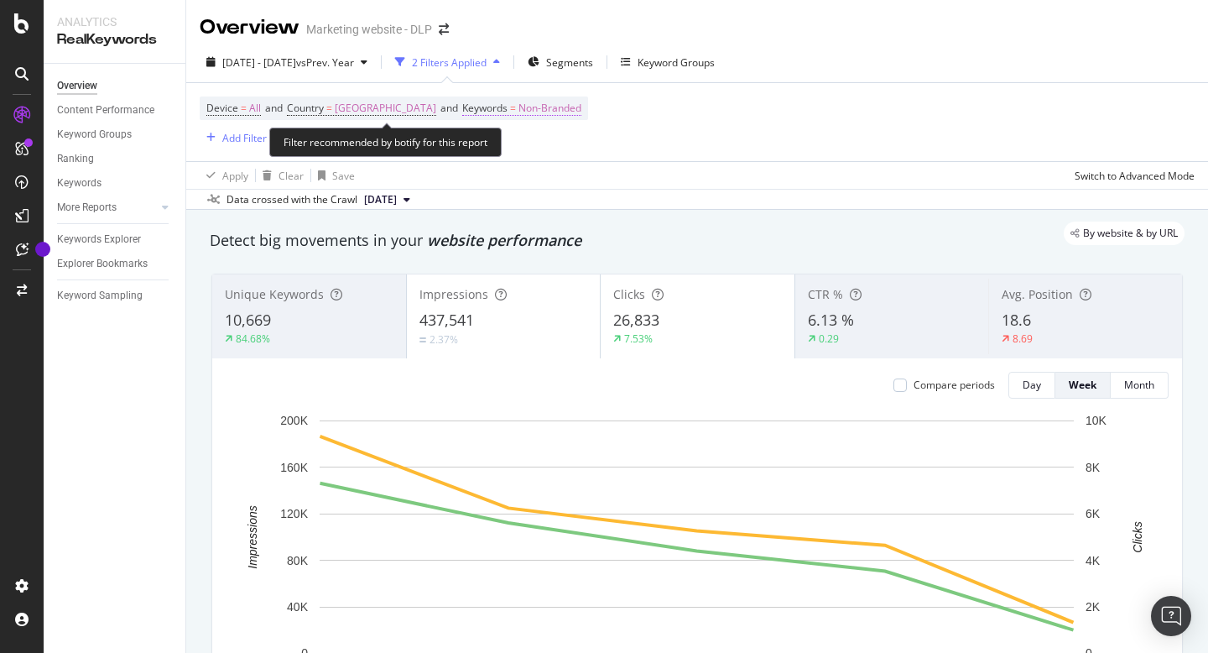
click at [549, 106] on span "Non-Branded" at bounding box center [549, 107] width 63 height 23
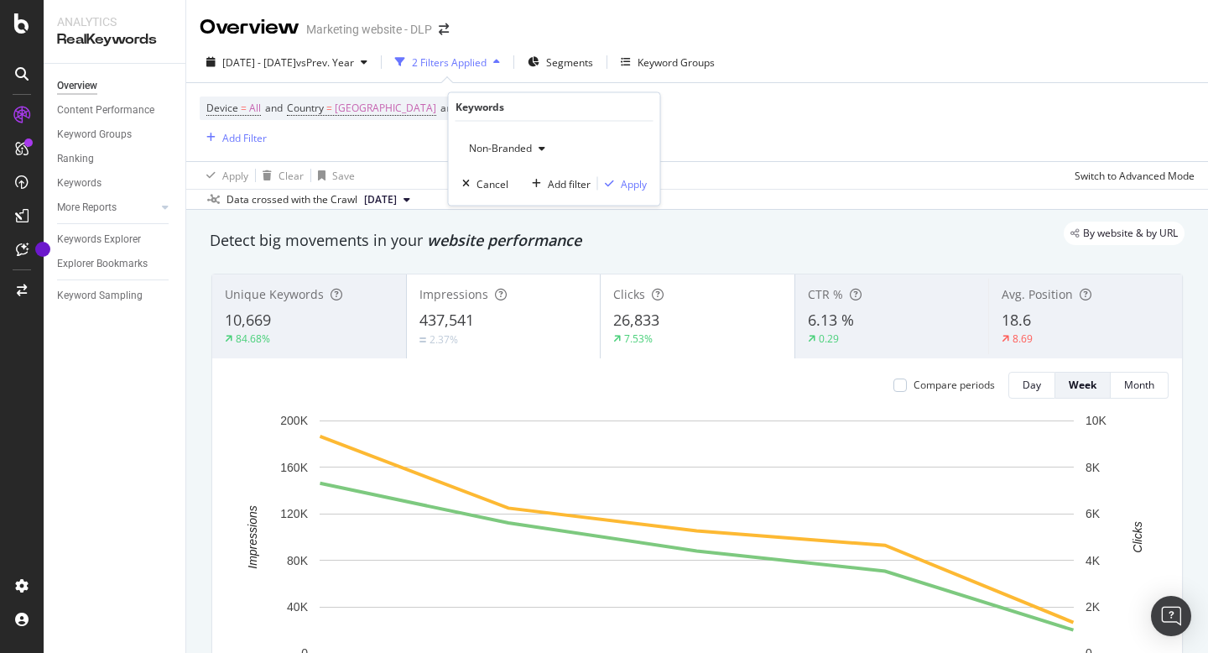
click at [512, 153] on span "Non-Branded" at bounding box center [497, 148] width 70 height 14
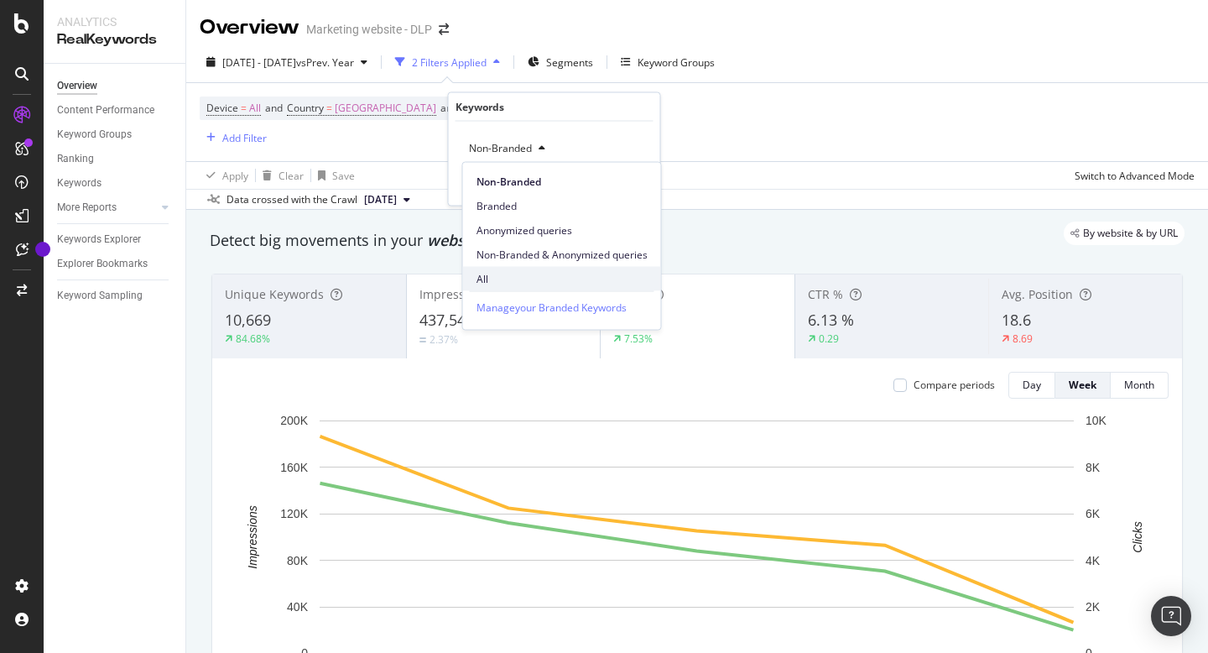
click at [515, 281] on span "All" at bounding box center [561, 278] width 171 height 15
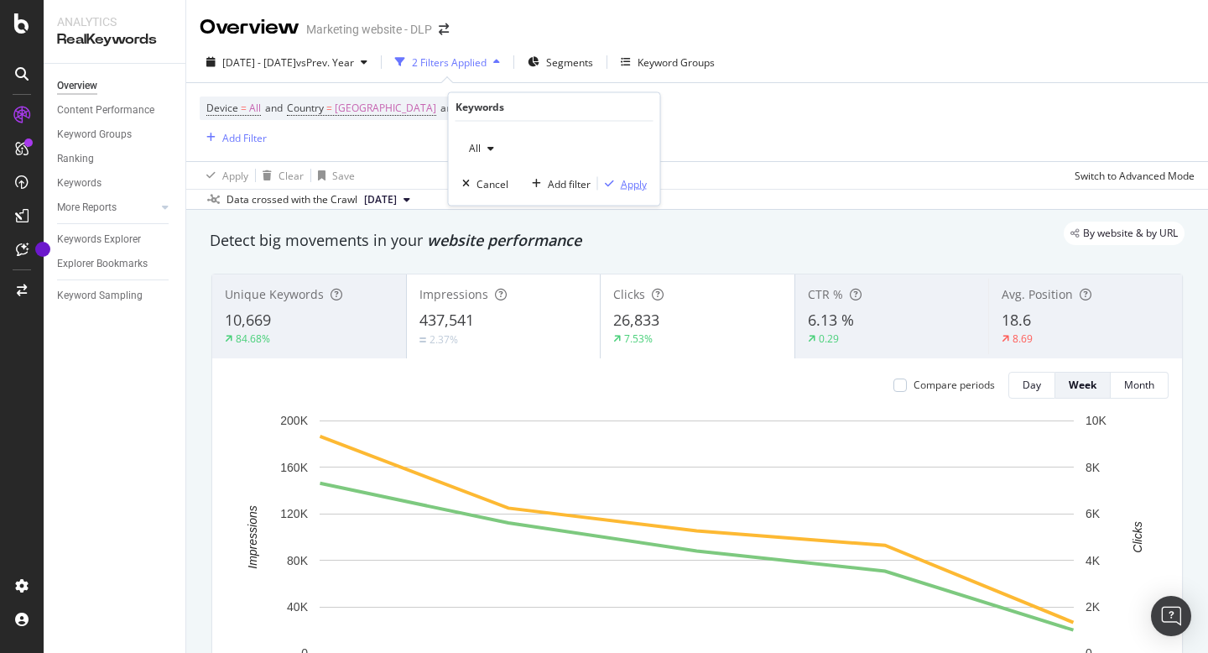
click at [637, 184] on div "Apply" at bounding box center [634, 183] width 26 height 14
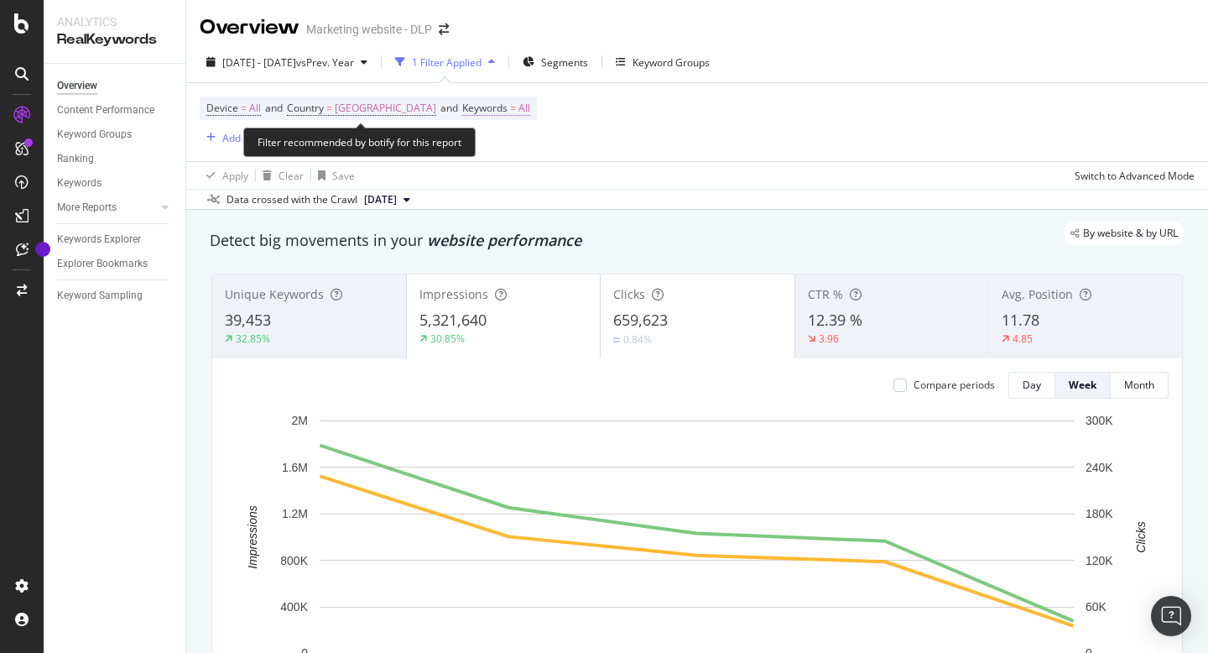
click at [518, 107] on span "All" at bounding box center [524, 107] width 12 height 23
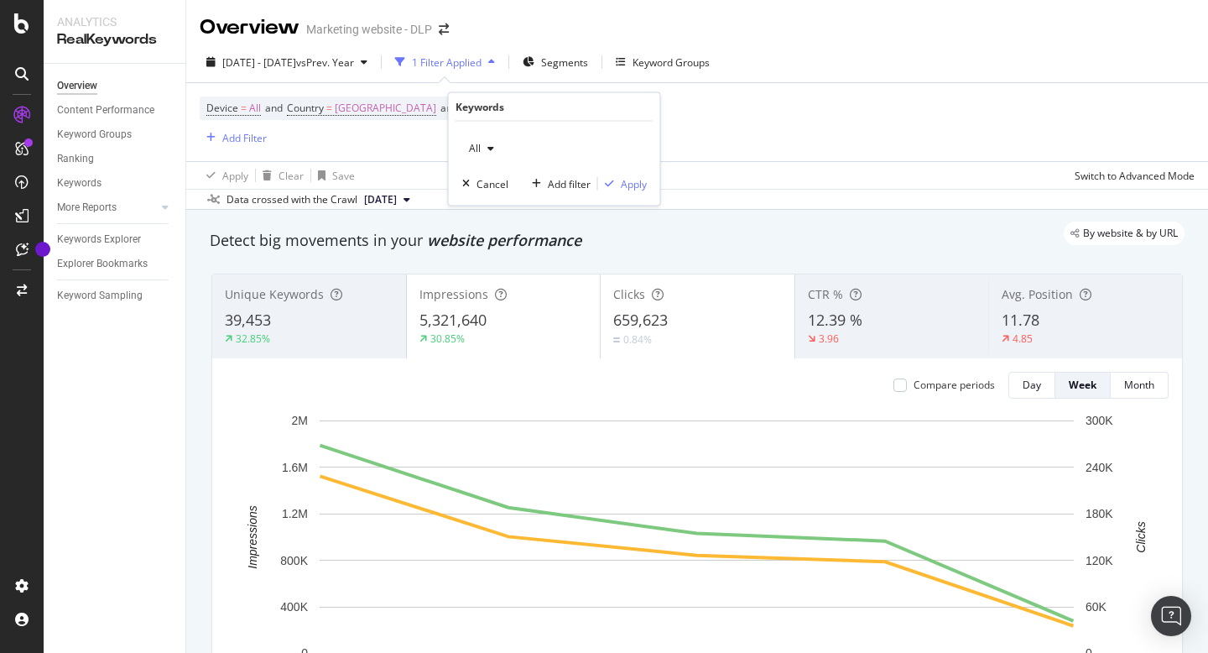
click at [487, 147] on icon "button" at bounding box center [490, 148] width 7 height 10
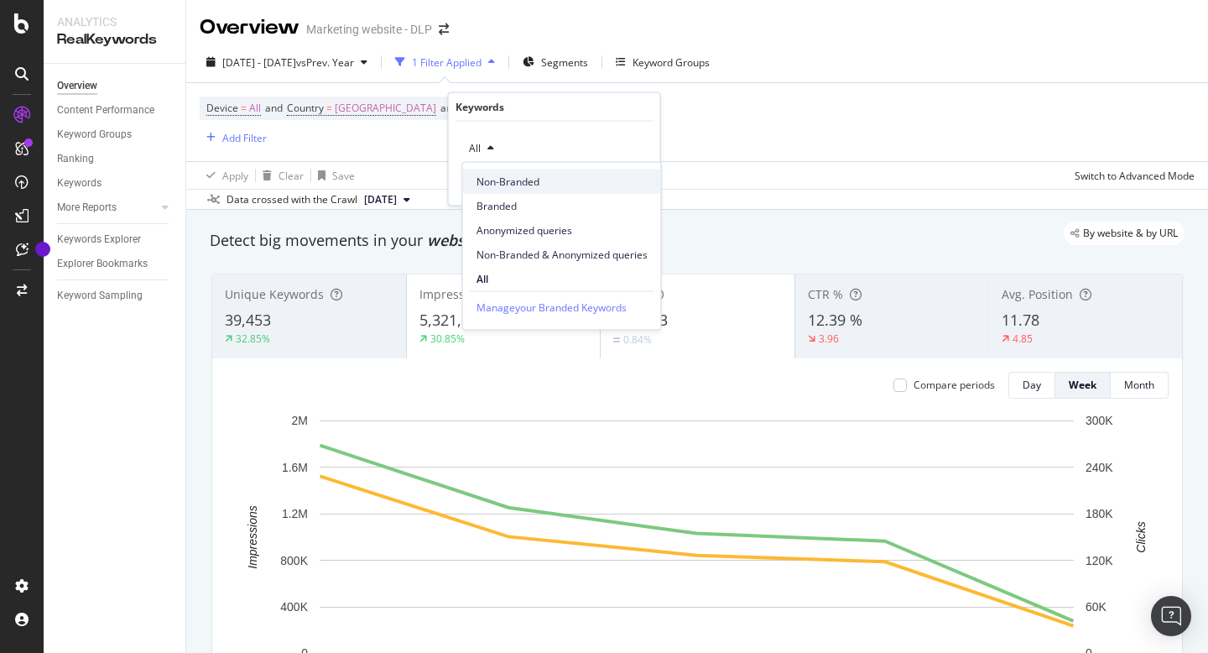
click at [505, 185] on span "Non-Branded" at bounding box center [561, 181] width 171 height 15
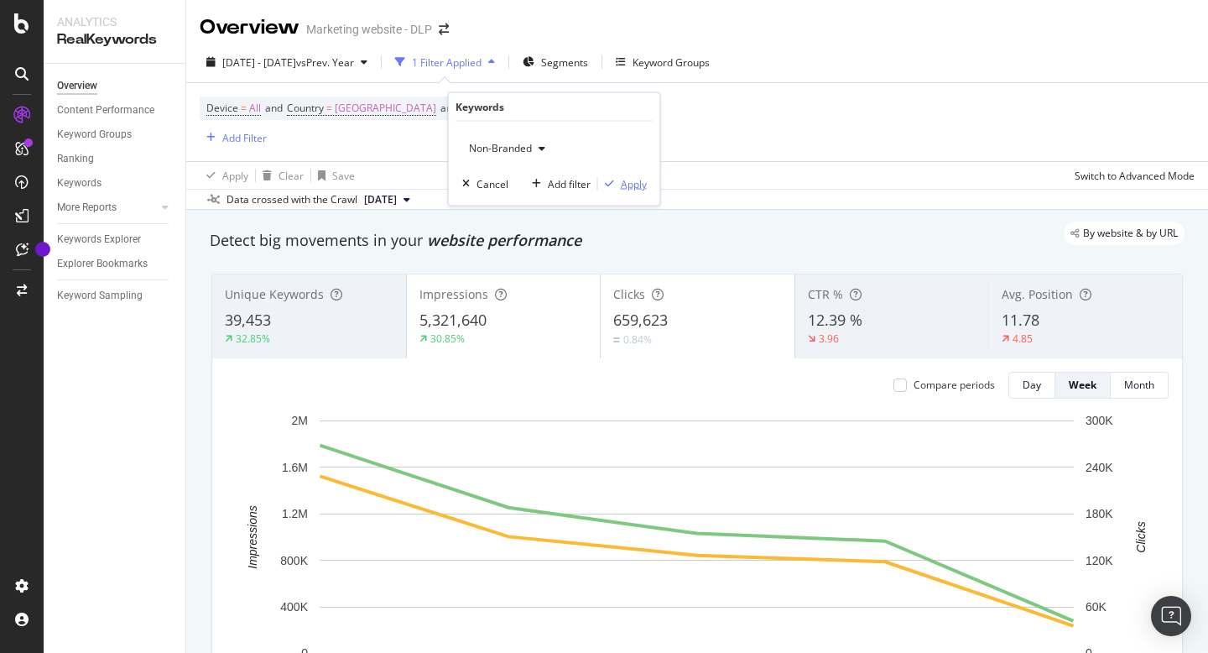
click at [627, 191] on button "Apply" at bounding box center [622, 183] width 49 height 17
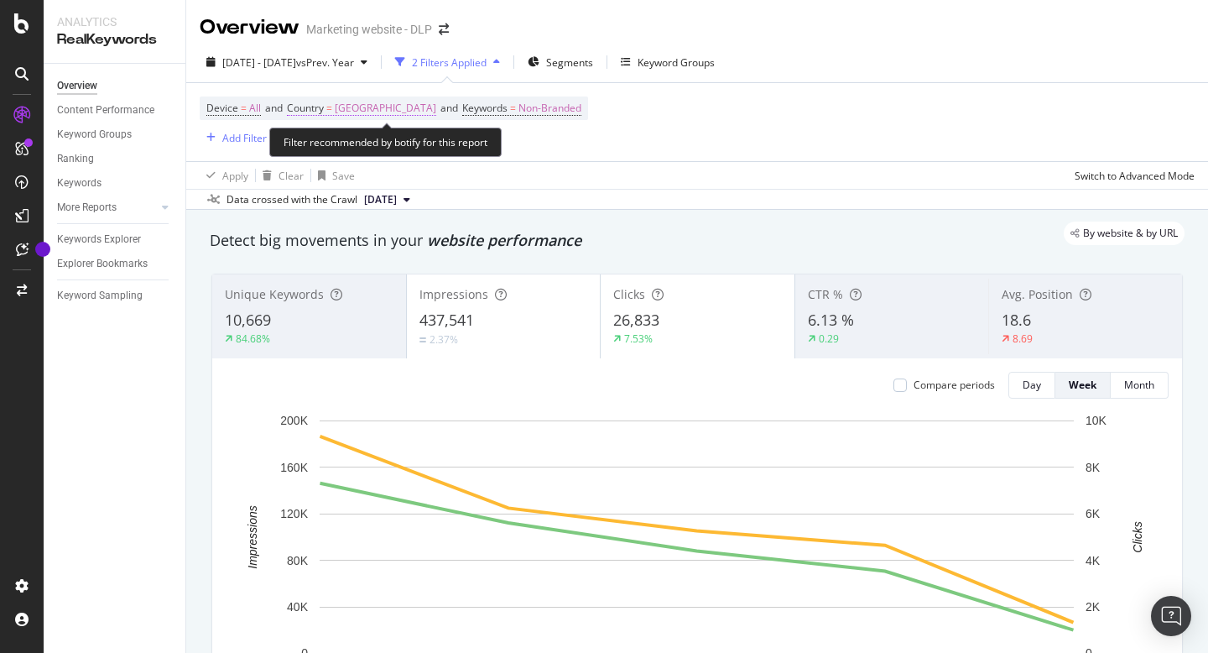
click at [379, 113] on span "[GEOGRAPHIC_DATA]" at bounding box center [385, 107] width 101 height 23
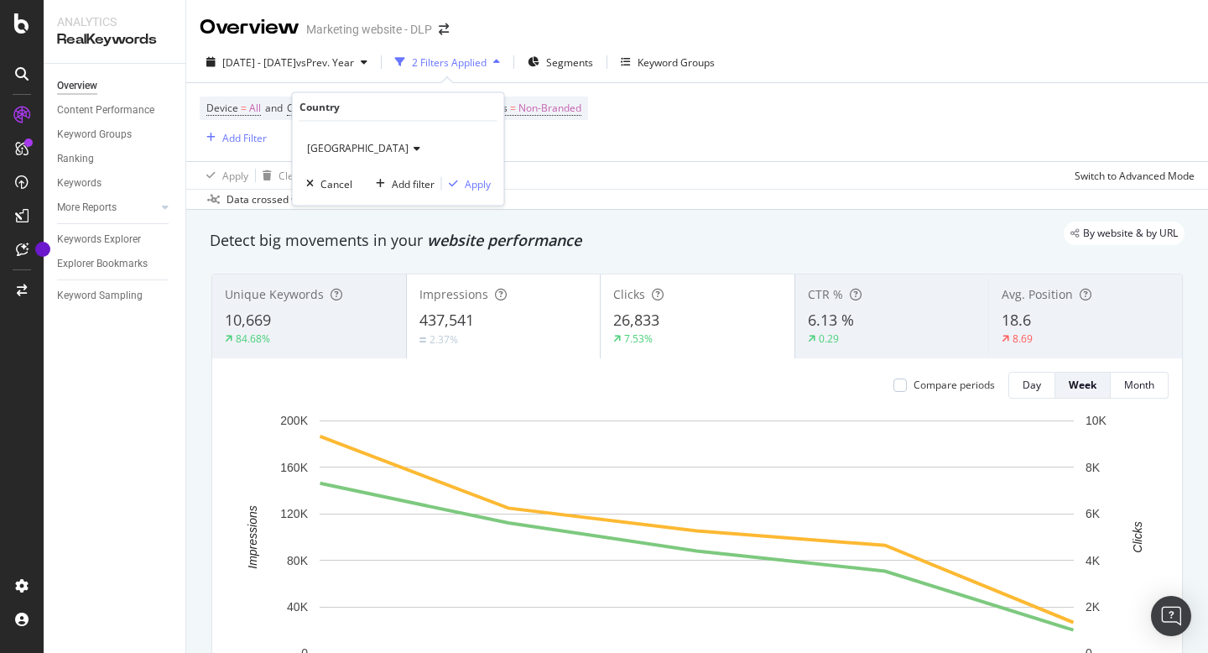
click at [382, 144] on span "[GEOGRAPHIC_DATA]" at bounding box center [357, 148] width 101 height 14
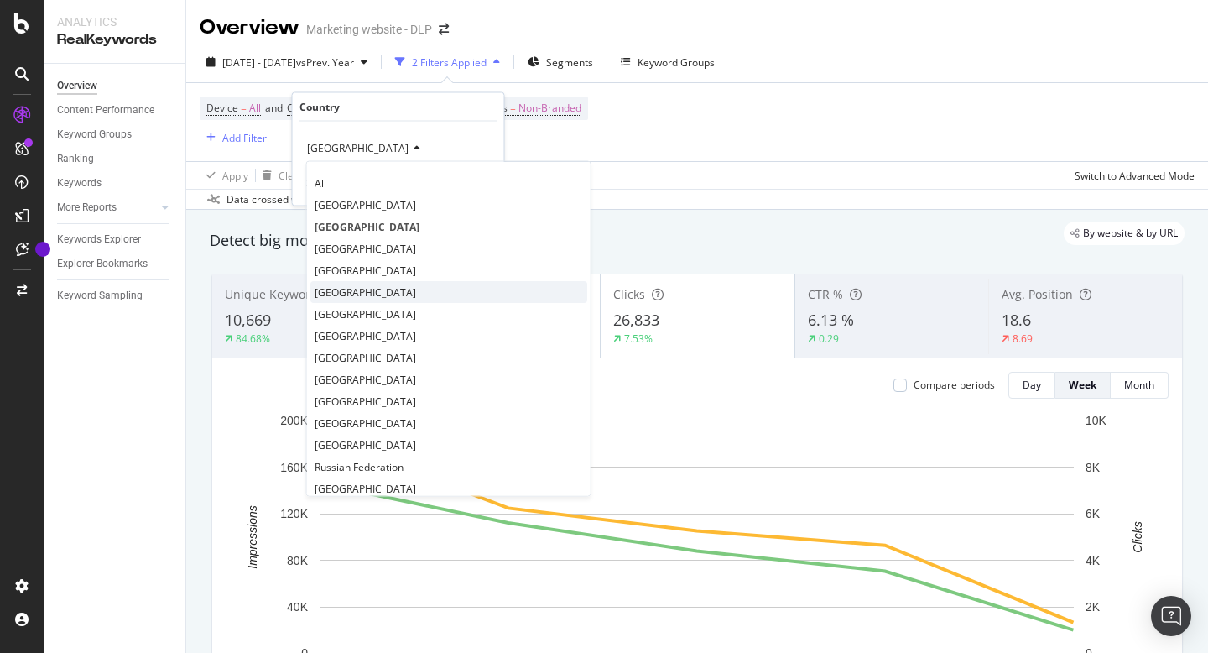
click at [356, 289] on span "[GEOGRAPHIC_DATA]" at bounding box center [365, 291] width 101 height 14
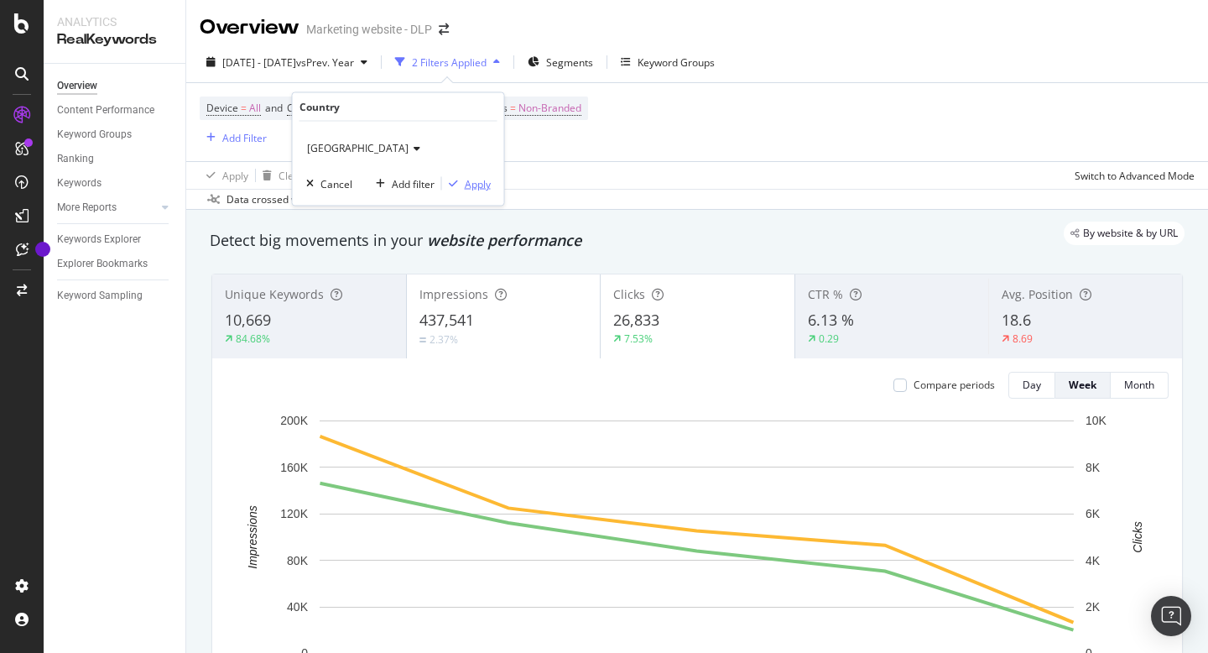
click at [487, 176] on div "Apply" at bounding box center [478, 183] width 26 height 14
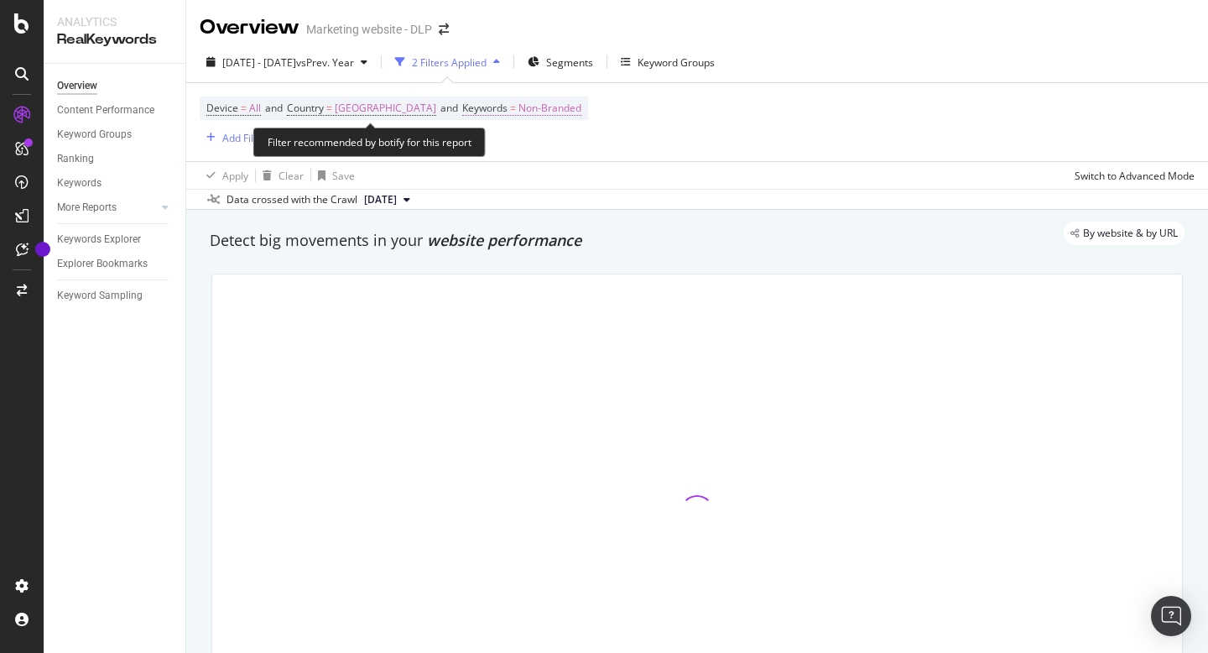
click at [518, 109] on span "Non-Branded" at bounding box center [549, 107] width 63 height 23
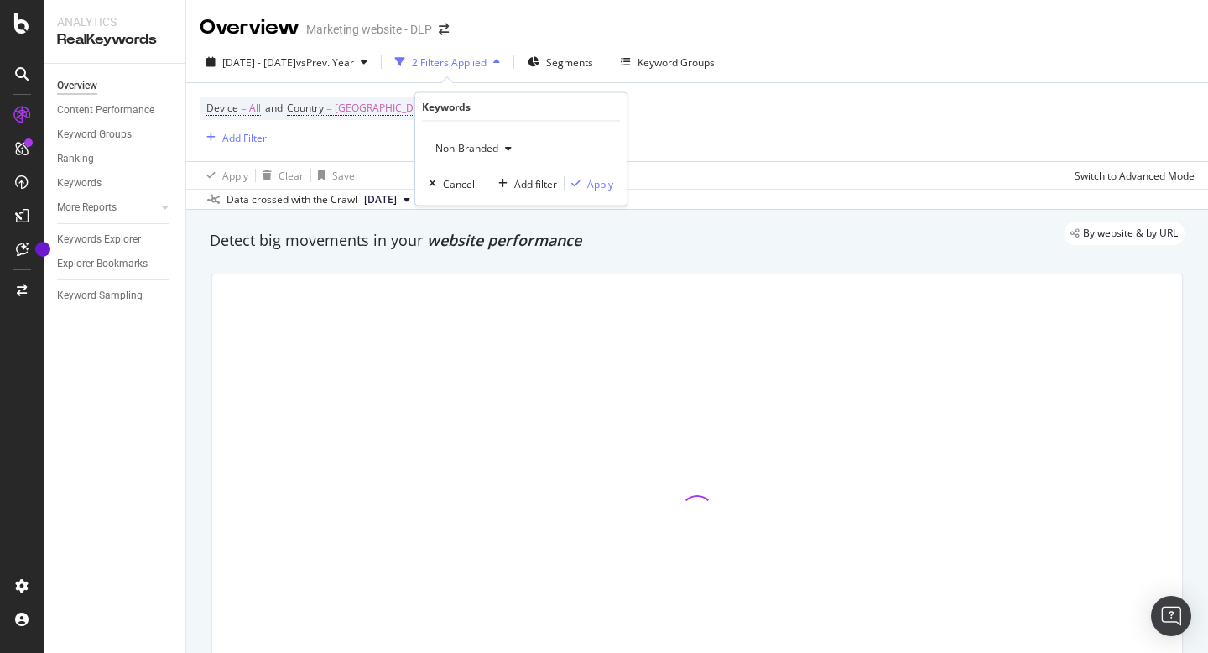
click at [481, 150] on span "Non-Branded" at bounding box center [464, 148] width 70 height 14
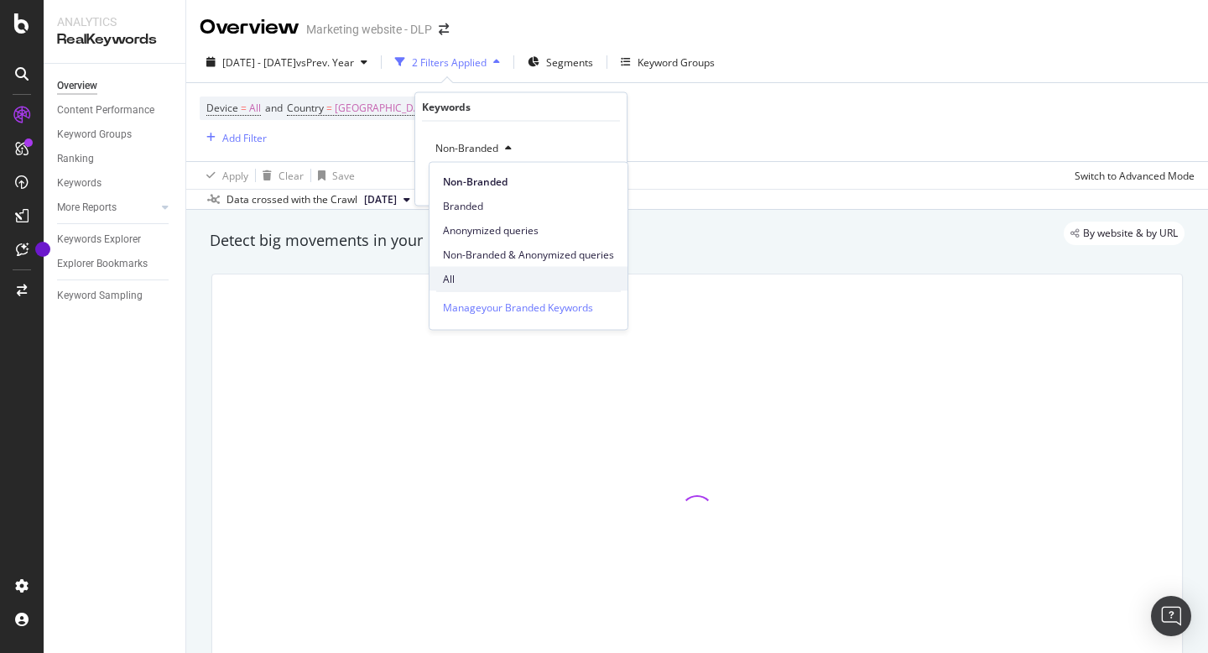
click at [476, 275] on span "All" at bounding box center [528, 278] width 171 height 15
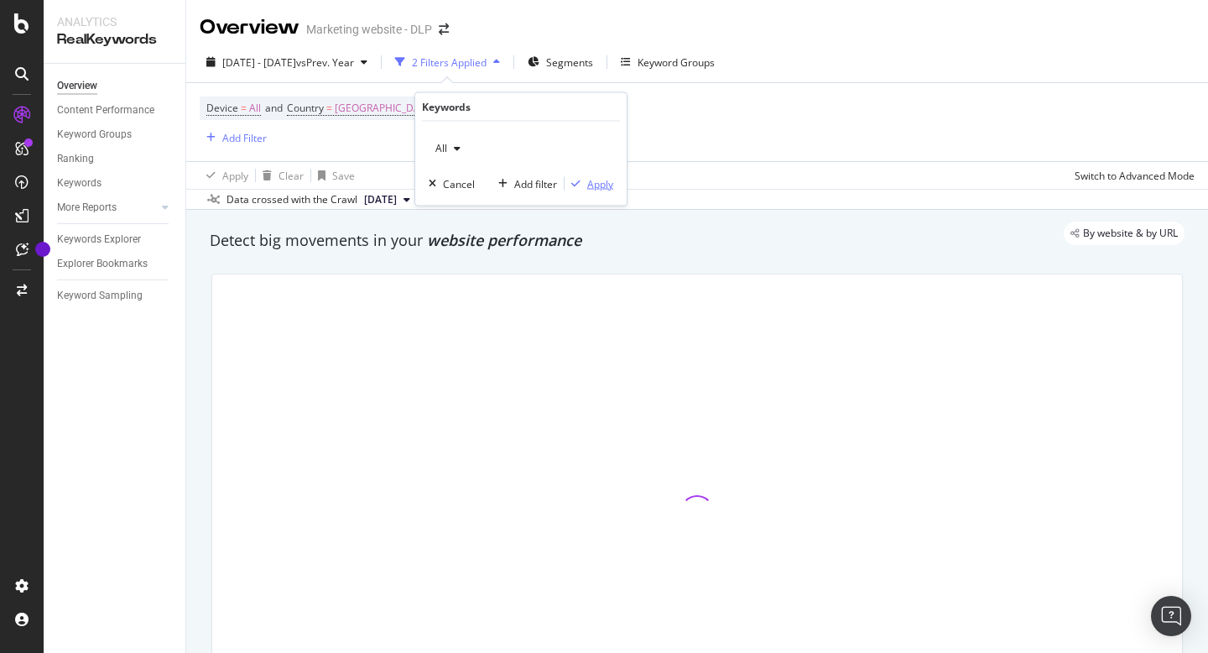
click at [596, 181] on div "Apply" at bounding box center [600, 183] width 26 height 14
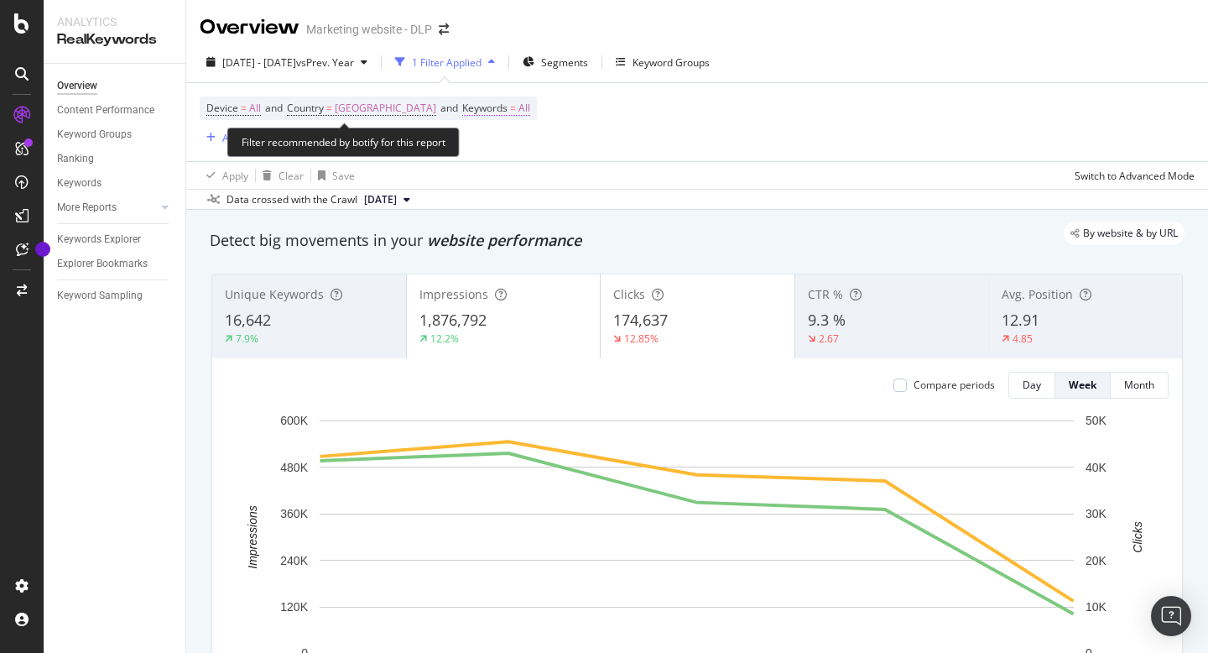
click at [518, 112] on span "All" at bounding box center [524, 107] width 12 height 23
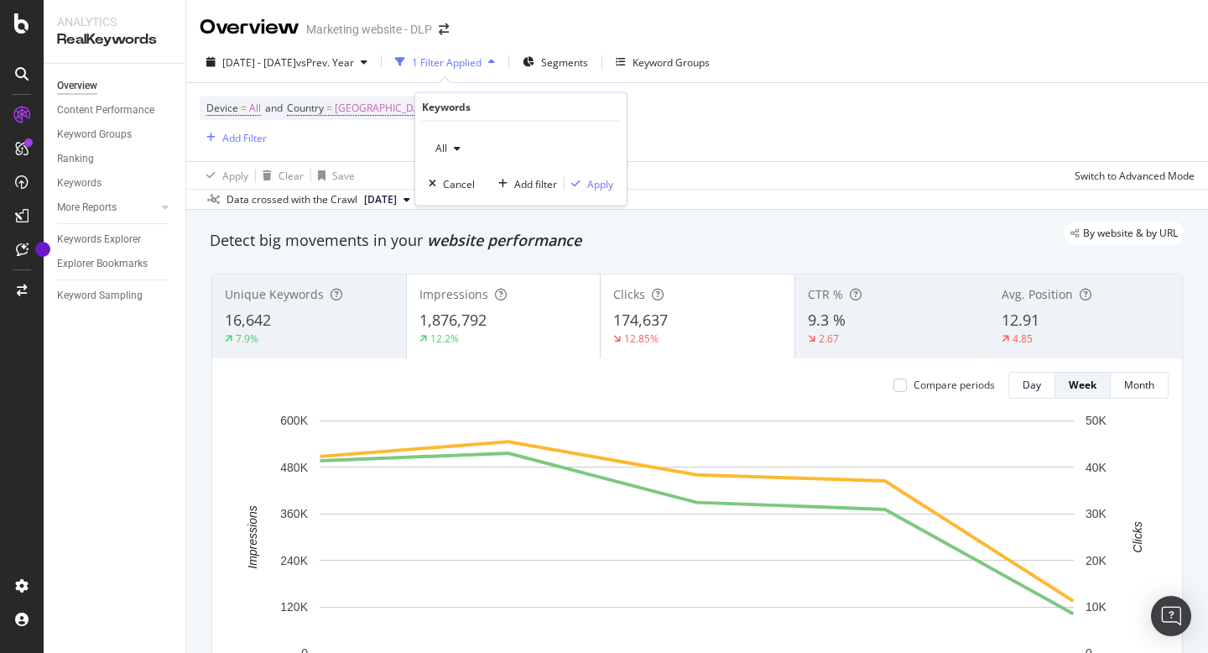
click at [454, 148] on icon "button" at bounding box center [457, 148] width 7 height 10
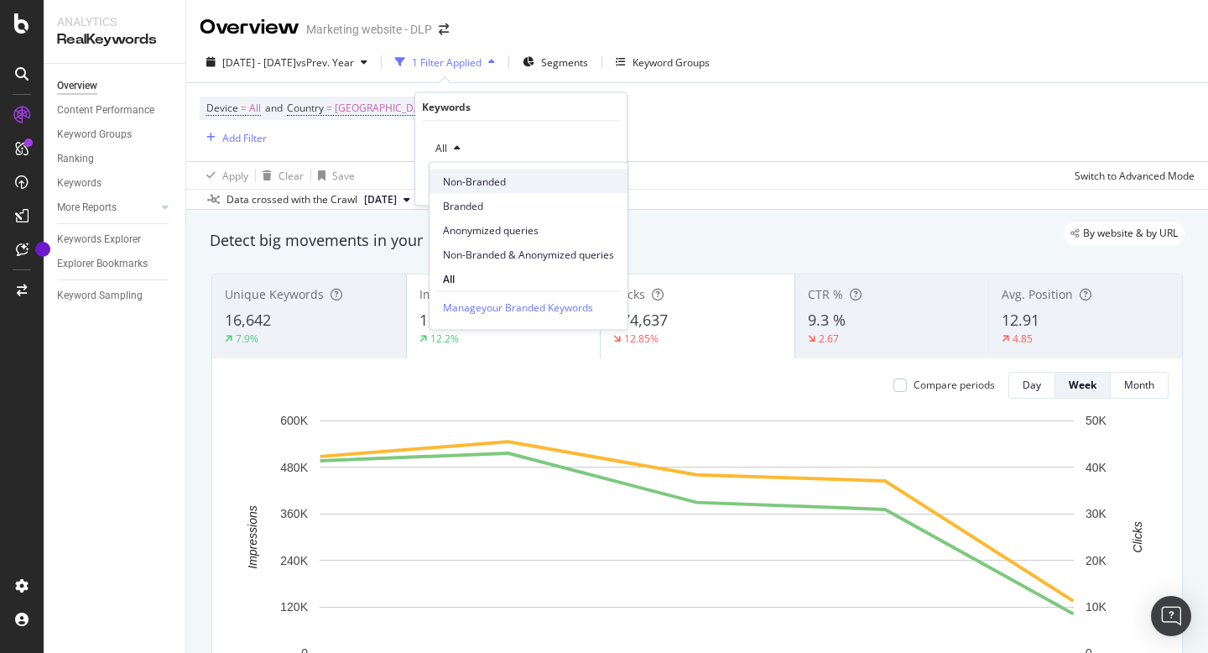
click at [474, 178] on span "Non-Branded" at bounding box center [528, 181] width 171 height 15
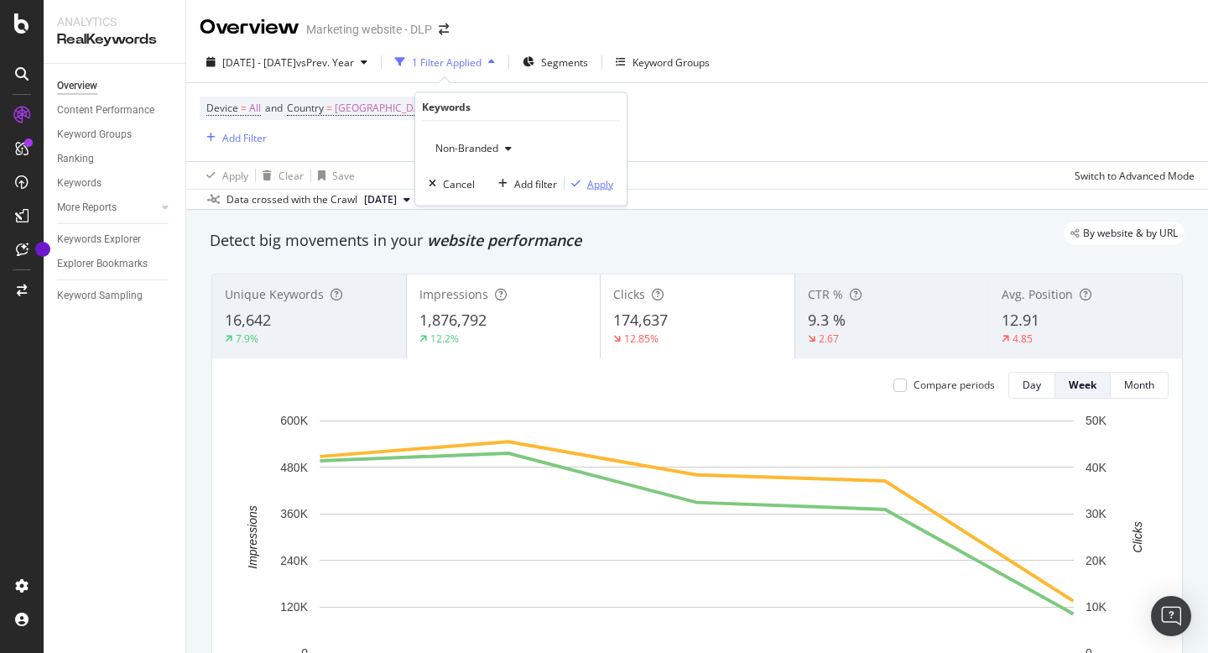
click at [599, 182] on div "Apply" at bounding box center [600, 183] width 26 height 14
